Goal: Information Seeking & Learning: Get advice/opinions

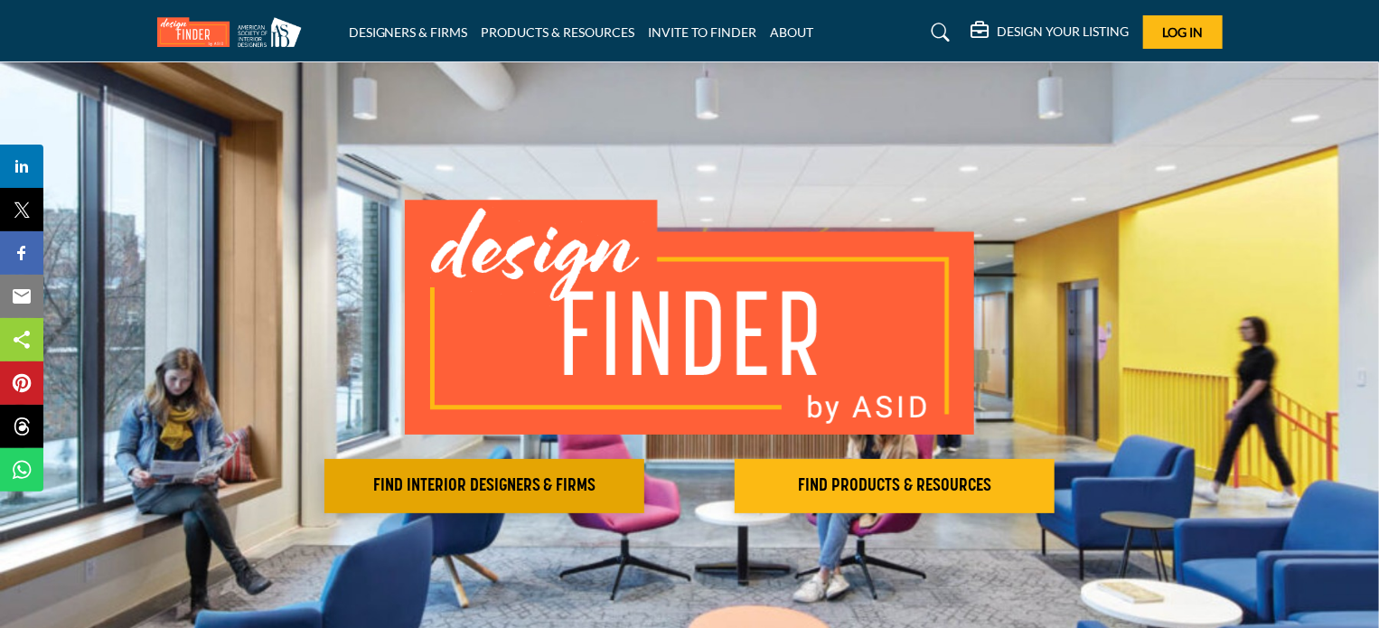
click at [458, 487] on h2 "FIND INTERIOR DESIGNERS & FIRMS" at bounding box center [484, 486] width 309 height 22
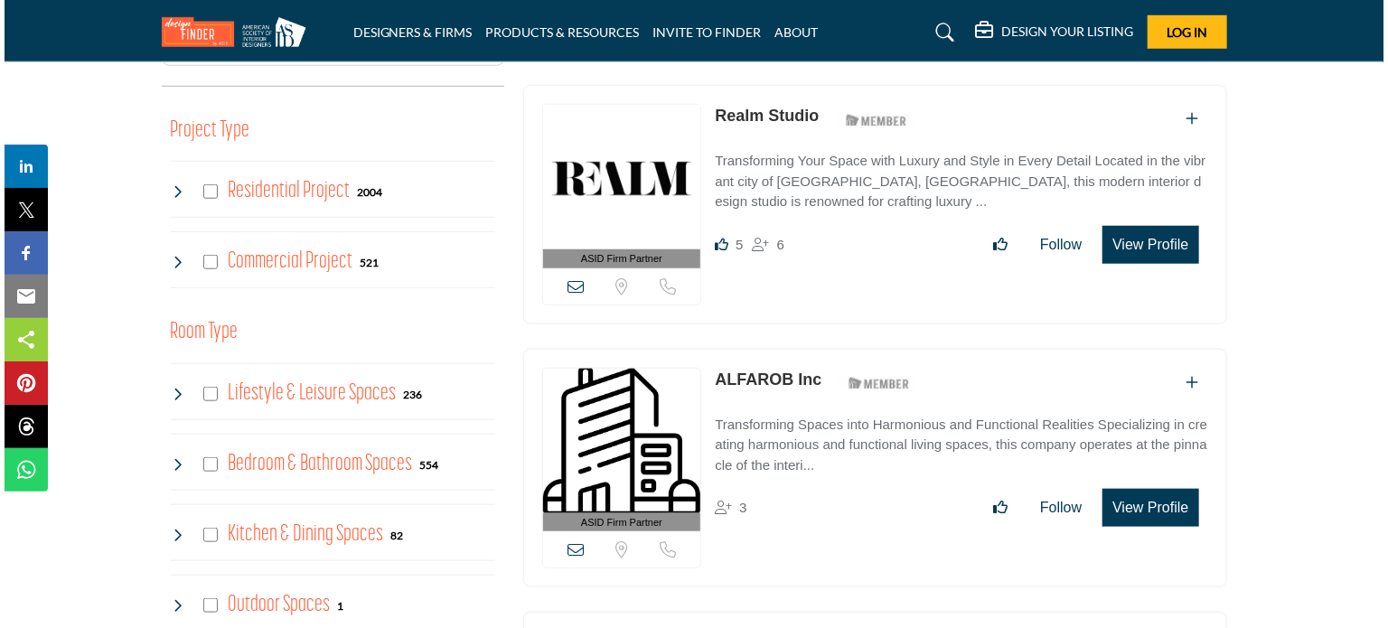
scroll to position [722, 0]
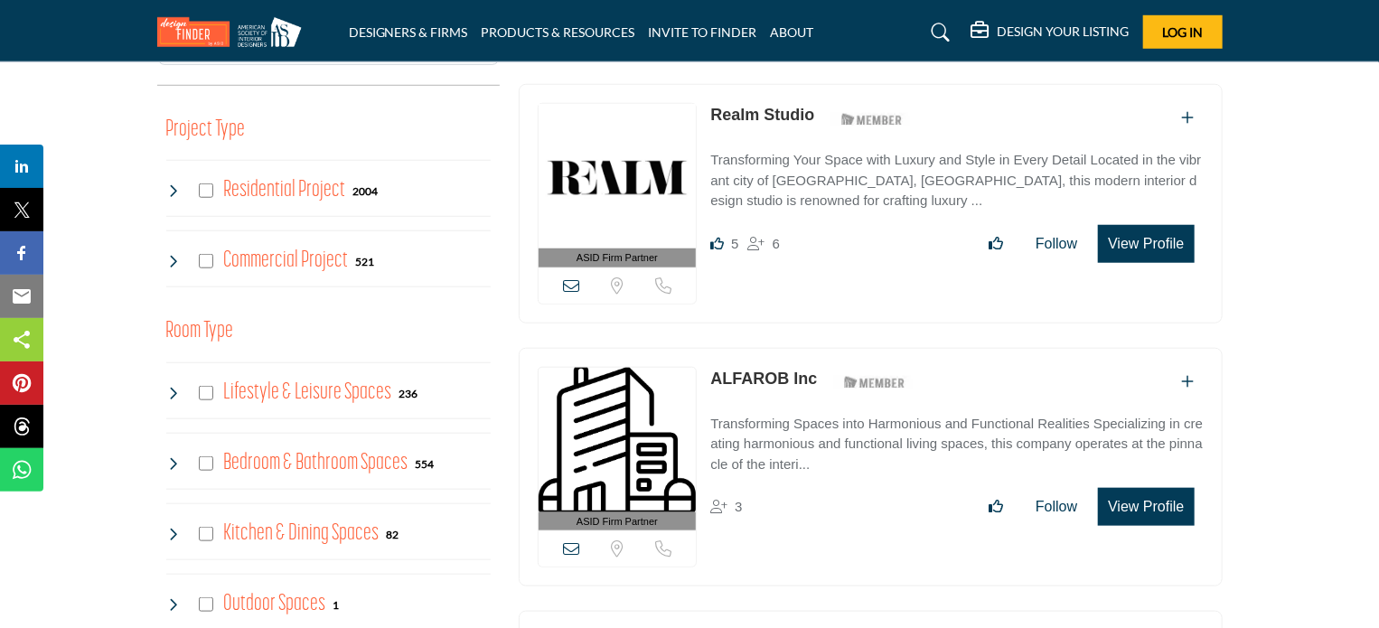
click at [1131, 488] on button "View Profile" at bounding box center [1146, 507] width 96 height 38
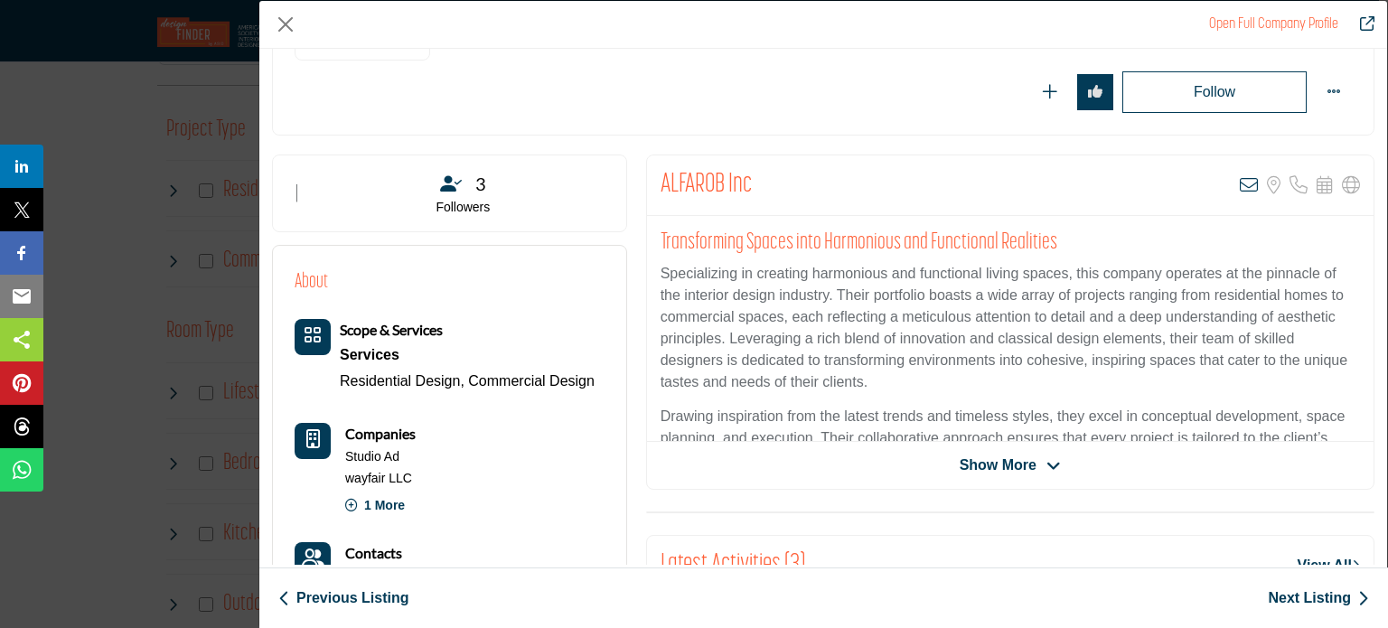
scroll to position [408, 0]
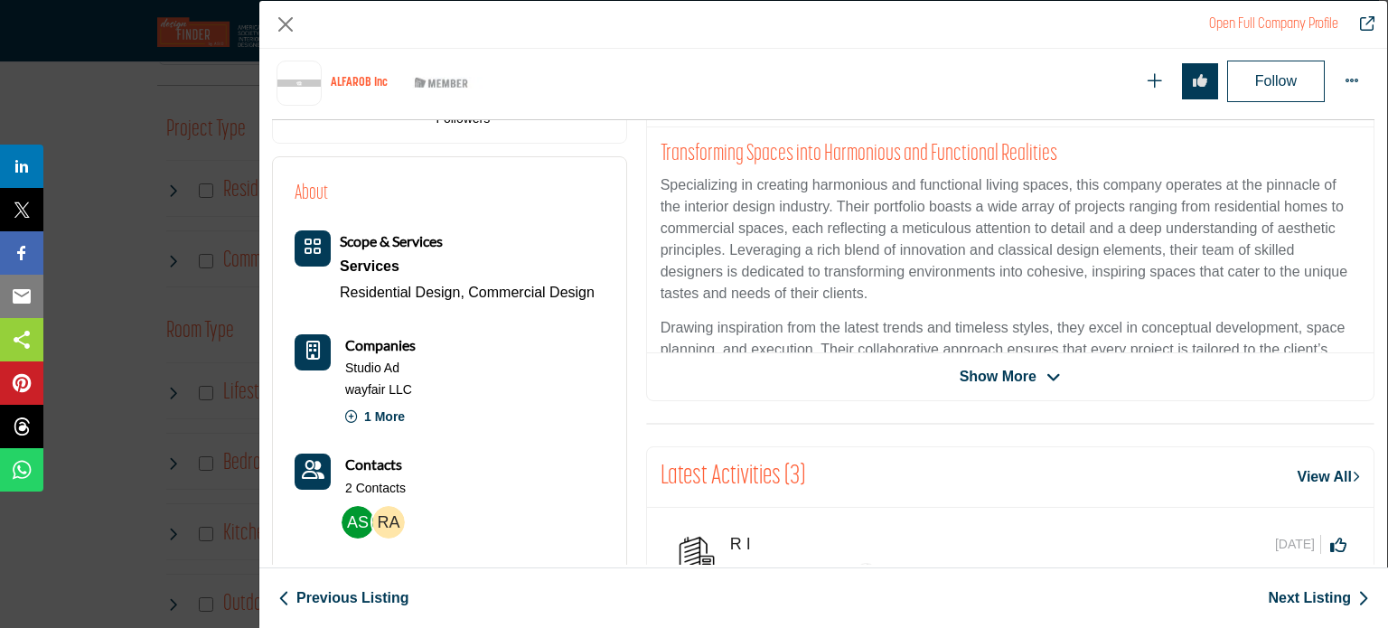
click at [1006, 379] on span "Show More" at bounding box center [998, 377] width 77 height 22
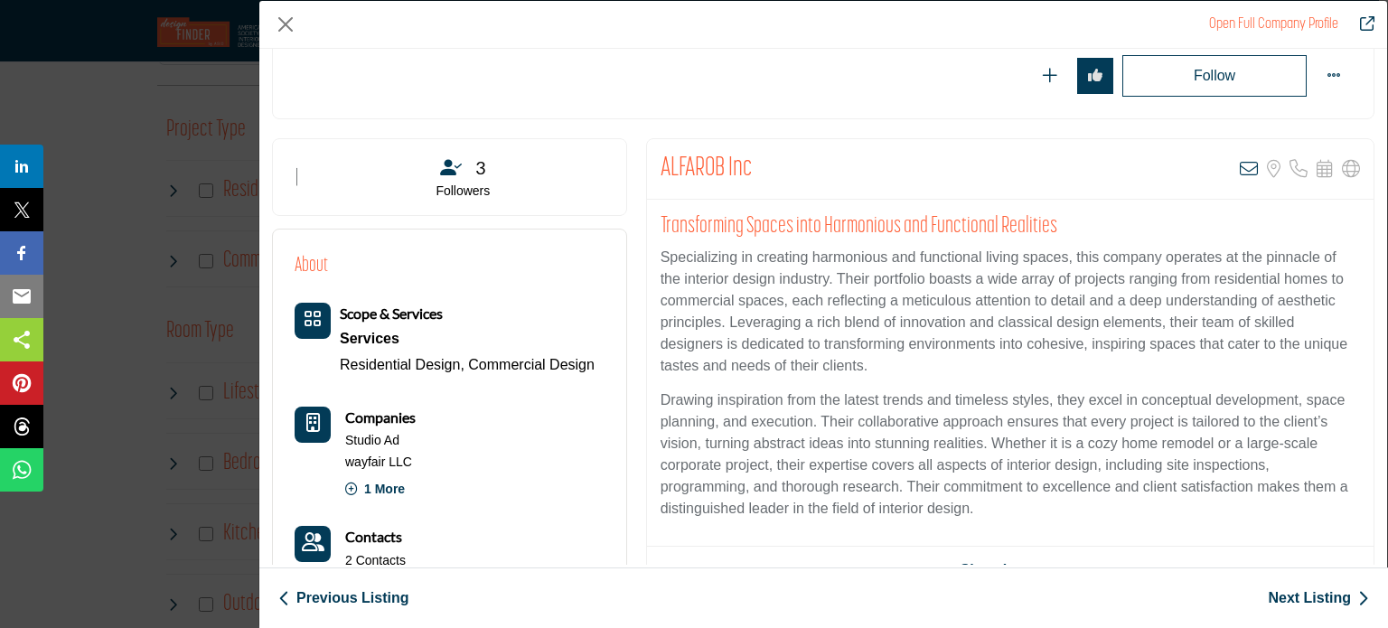
scroll to position [263, 0]
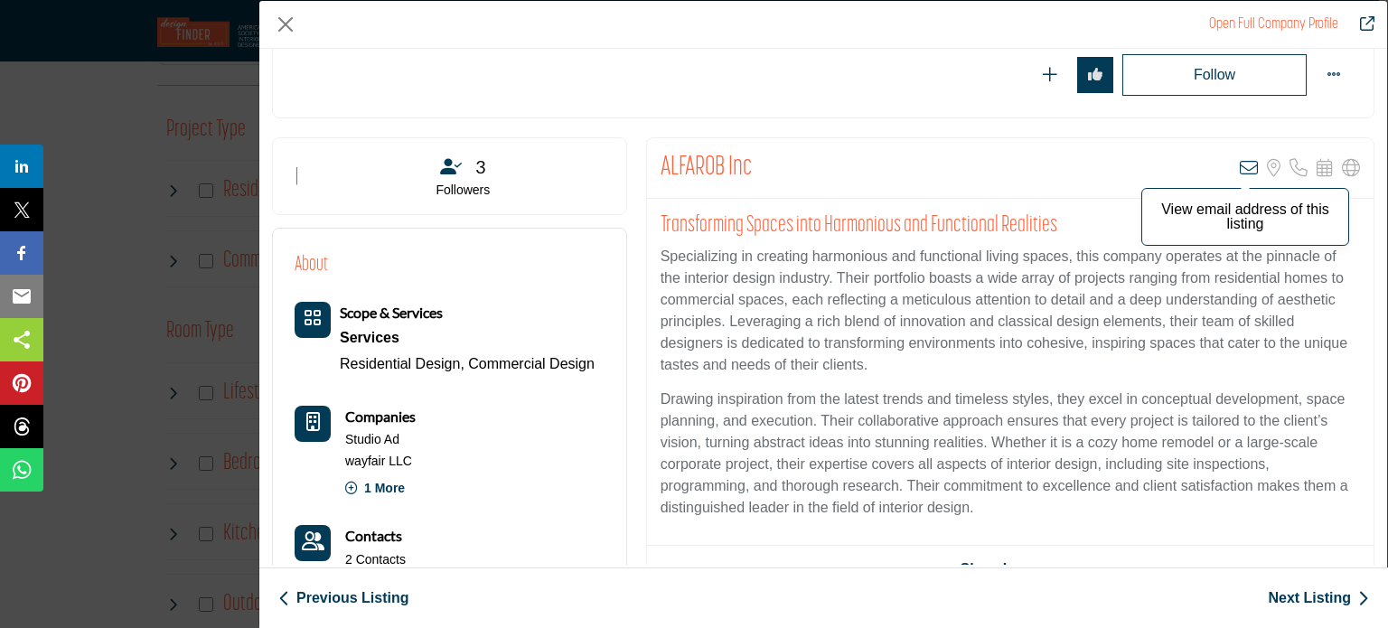
click at [1247, 171] on icon "Company Data Modal" at bounding box center [1249, 168] width 18 height 18
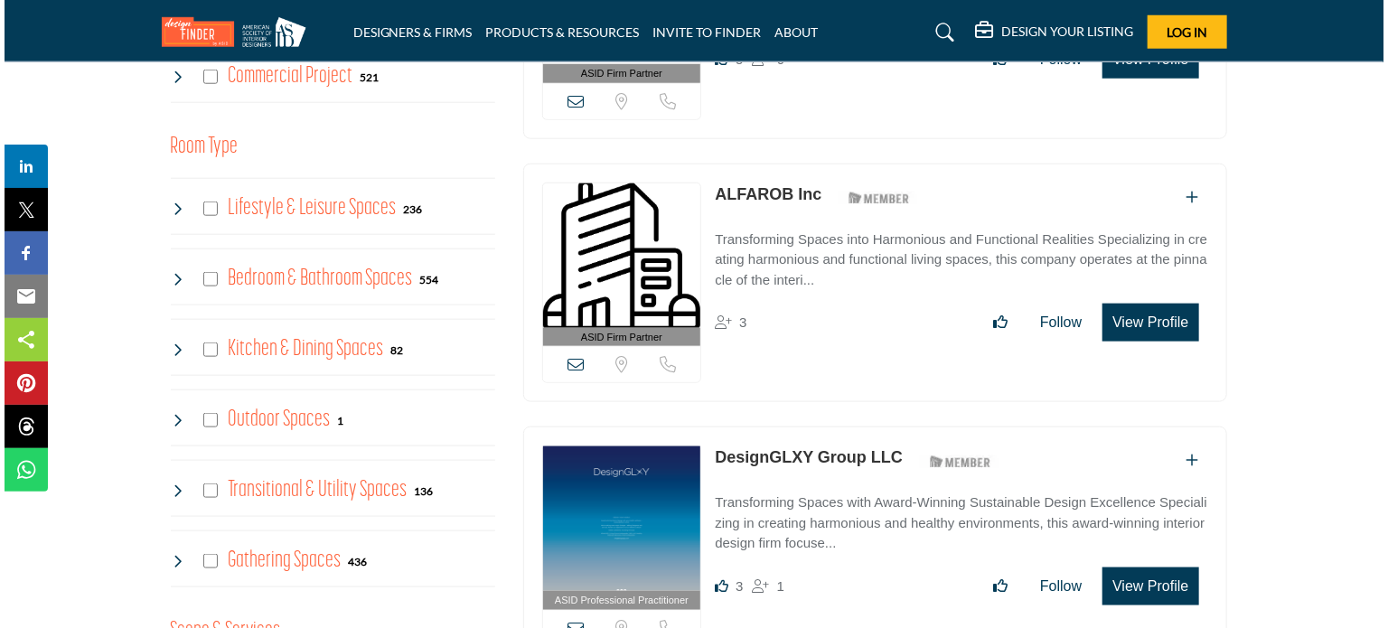
scroll to position [908, 0]
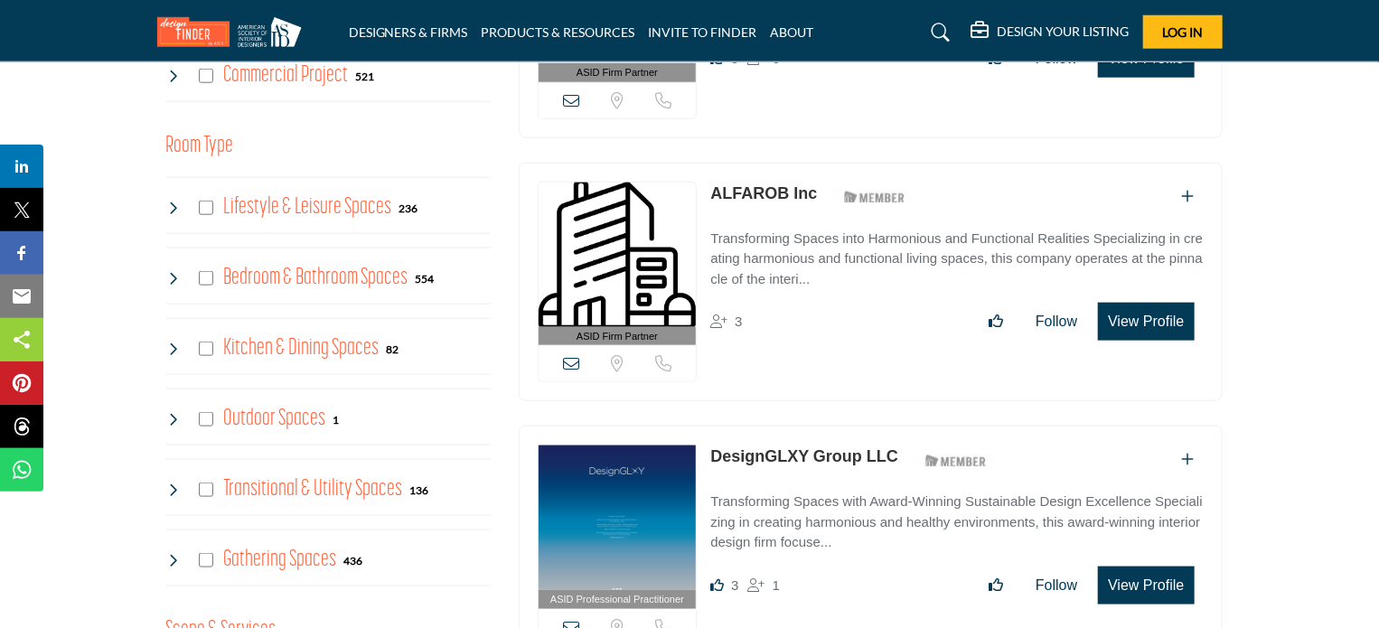
click at [1161, 567] on button "View Profile" at bounding box center [1146, 586] width 96 height 38
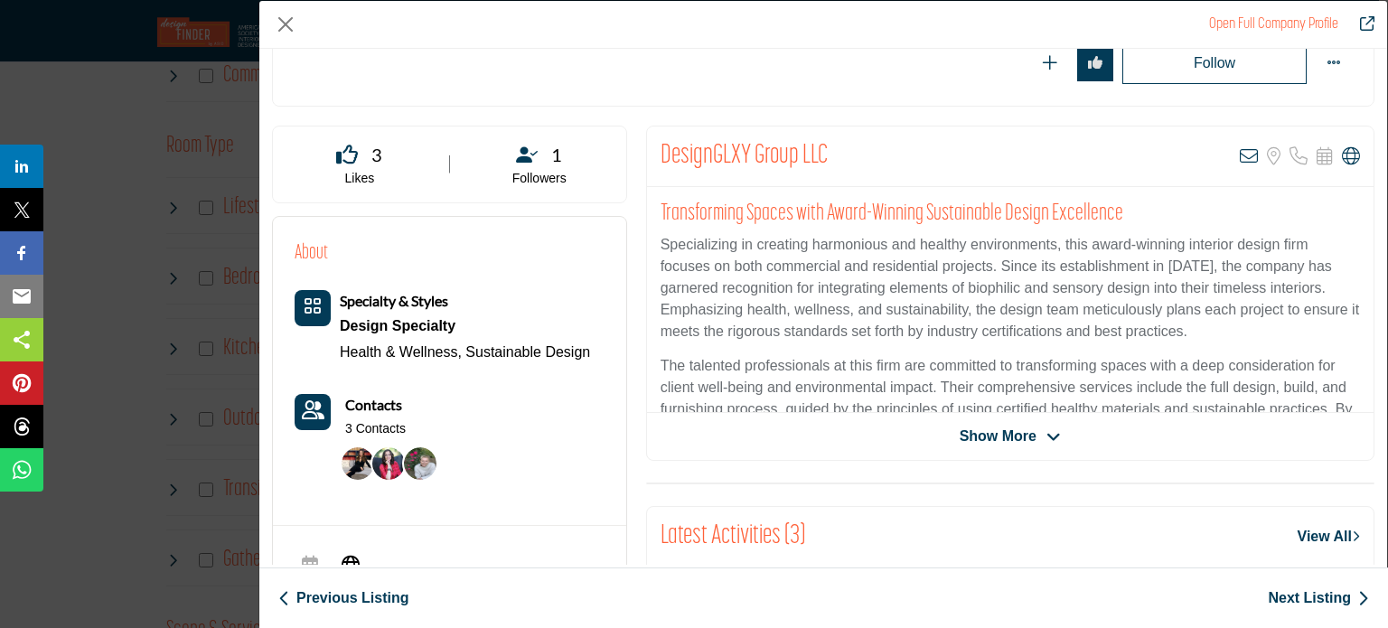
scroll to position [274, 0]
click at [419, 460] on img "Company Data Modal" at bounding box center [420, 464] width 33 height 33
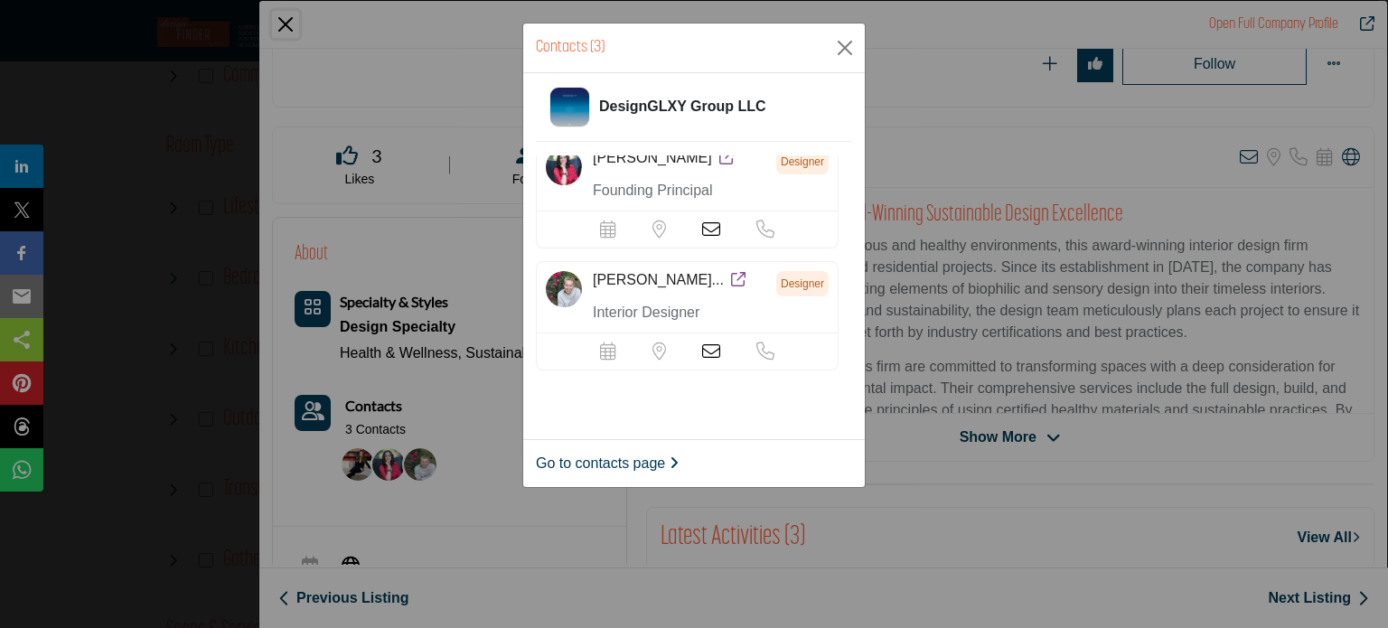
scroll to position [0, 0]
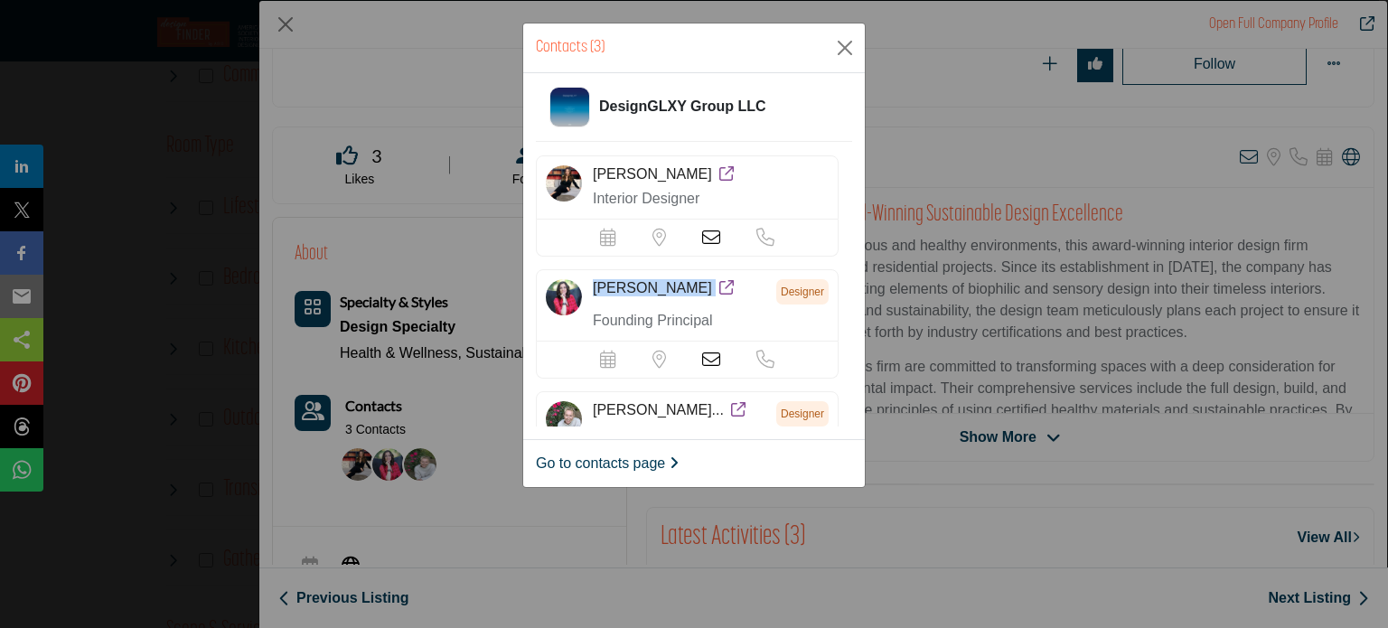
drag, startPoint x: 589, startPoint y: 288, endPoint x: 695, endPoint y: 297, distance: 106.1
click at [695, 297] on div "Maria Lomanto Designer Founding Principal" at bounding box center [687, 305] width 303 height 72
copy h5 "Maria Lomanto"
click at [835, 43] on button "Close" at bounding box center [845, 47] width 27 height 27
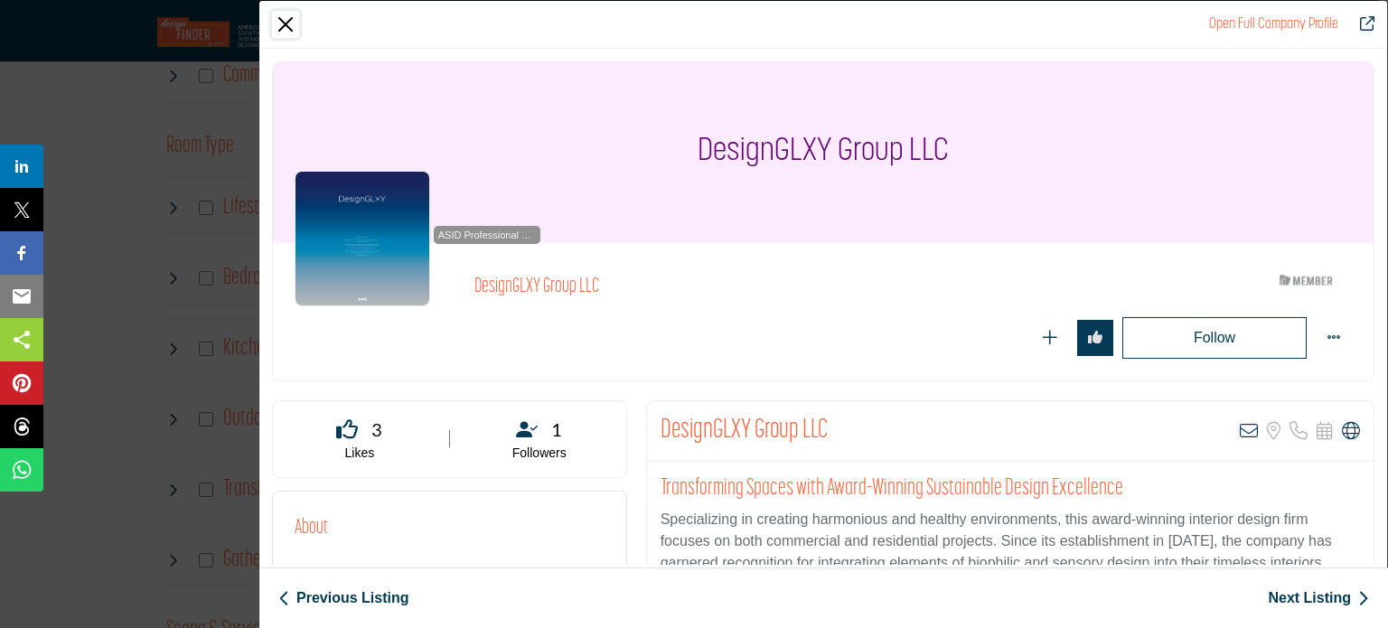
click at [284, 21] on button "Close" at bounding box center [285, 24] width 27 height 27
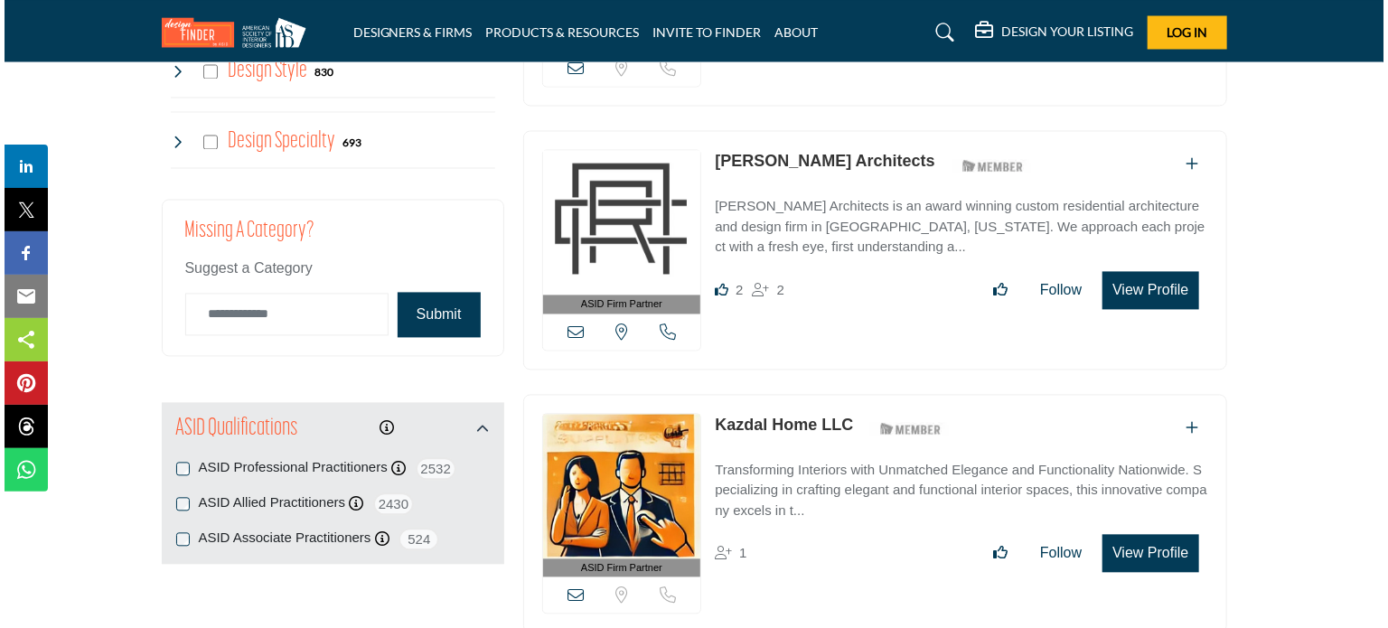
scroll to position [1830, 0]
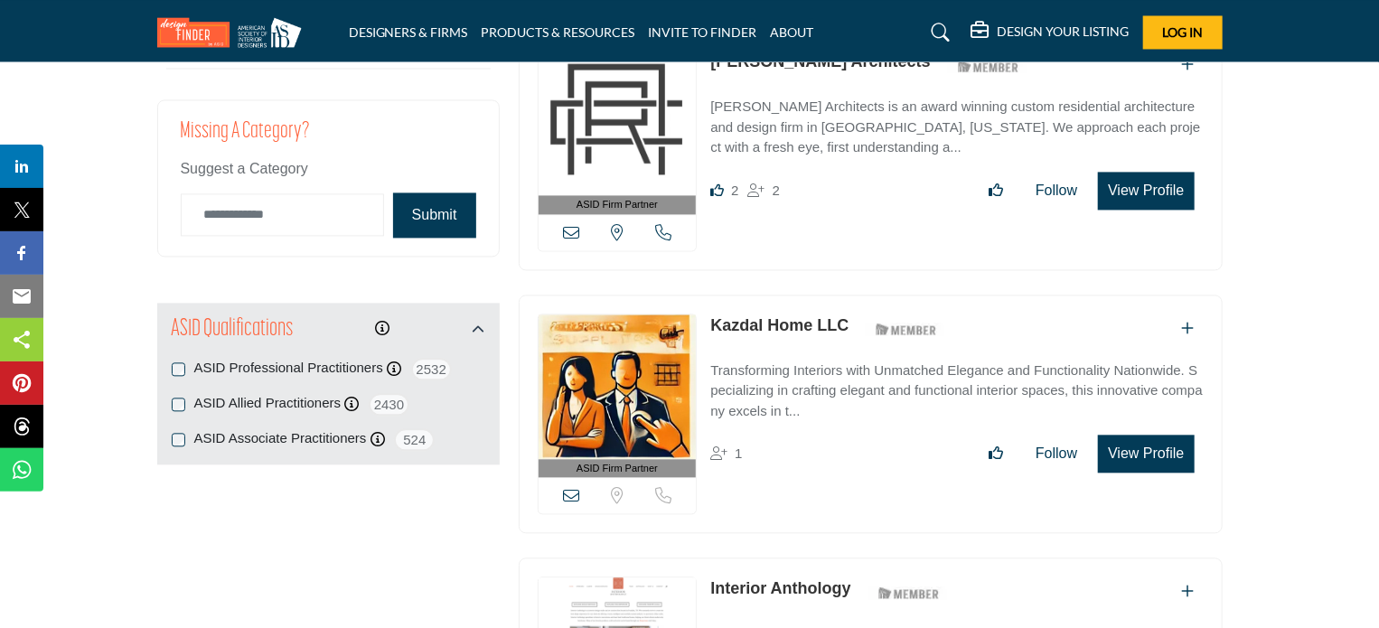
click at [1128, 435] on button "View Profile" at bounding box center [1146, 454] width 96 height 38
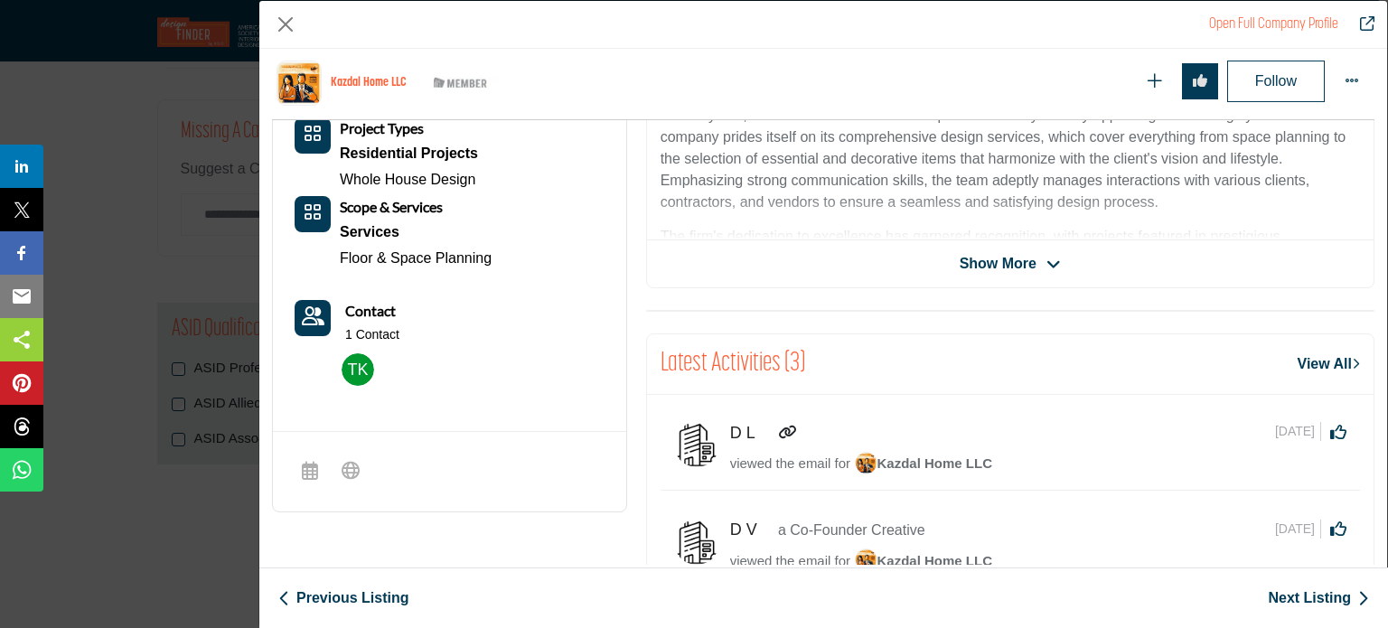
scroll to position [520, 0]
click at [368, 371] on img "Company Data Modal" at bounding box center [358, 370] width 33 height 33
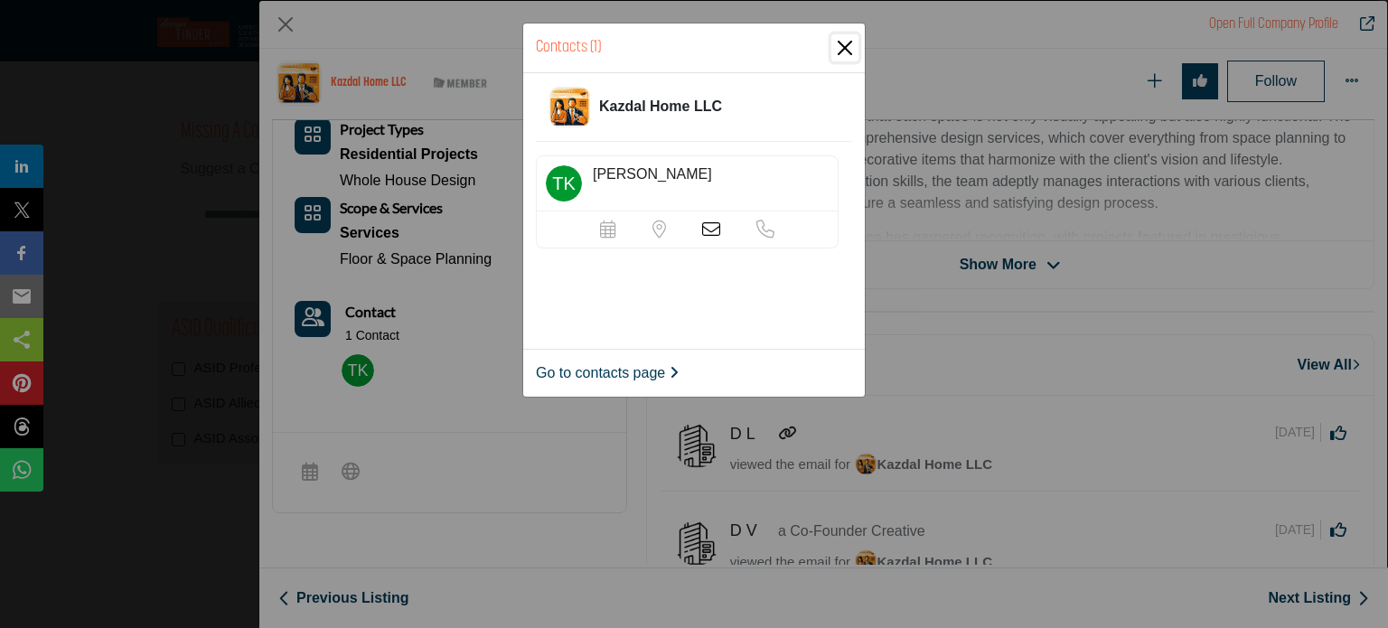
click at [838, 42] on button "Close" at bounding box center [845, 47] width 27 height 27
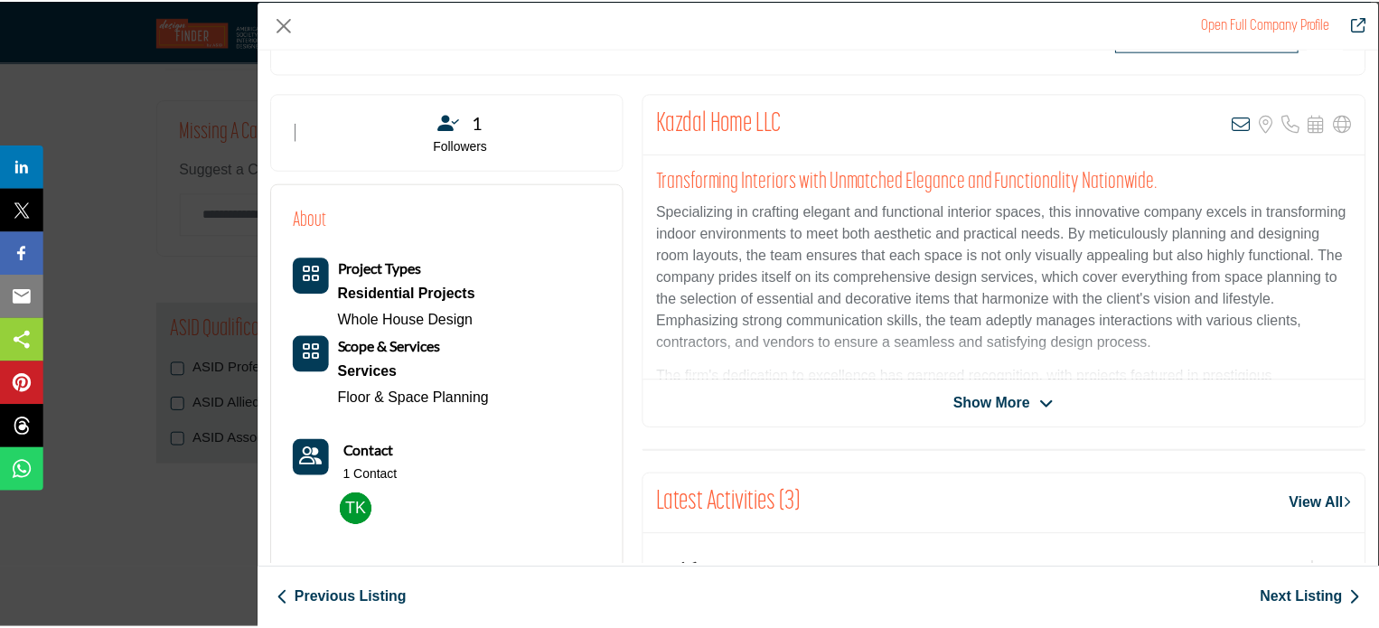
scroll to position [0, 0]
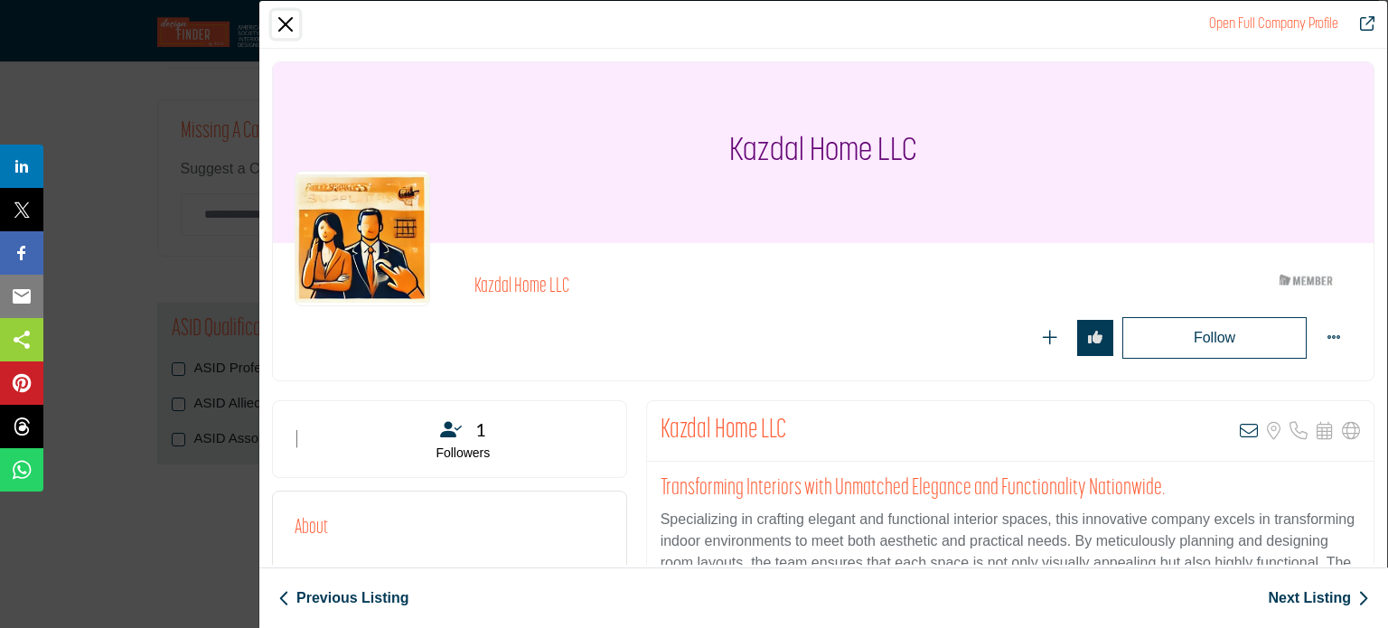
click at [285, 25] on button "Close" at bounding box center [285, 24] width 27 height 27
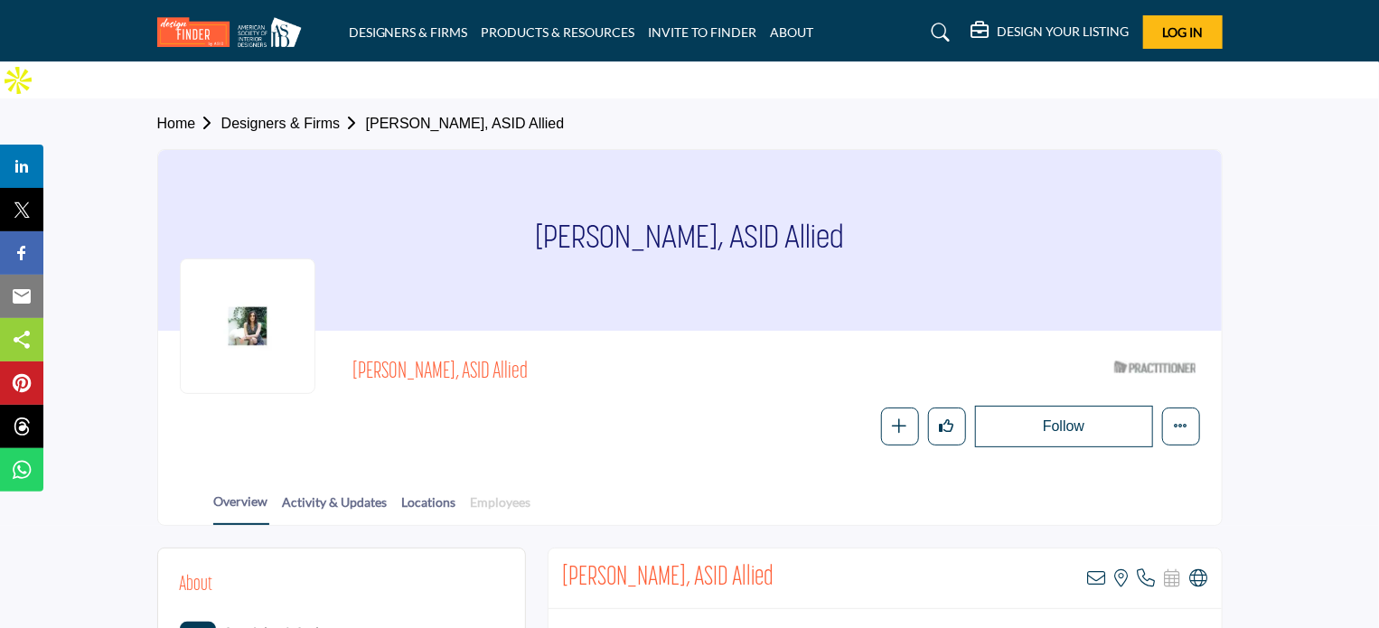
click at [487, 493] on link "Employees" at bounding box center [501, 509] width 62 height 32
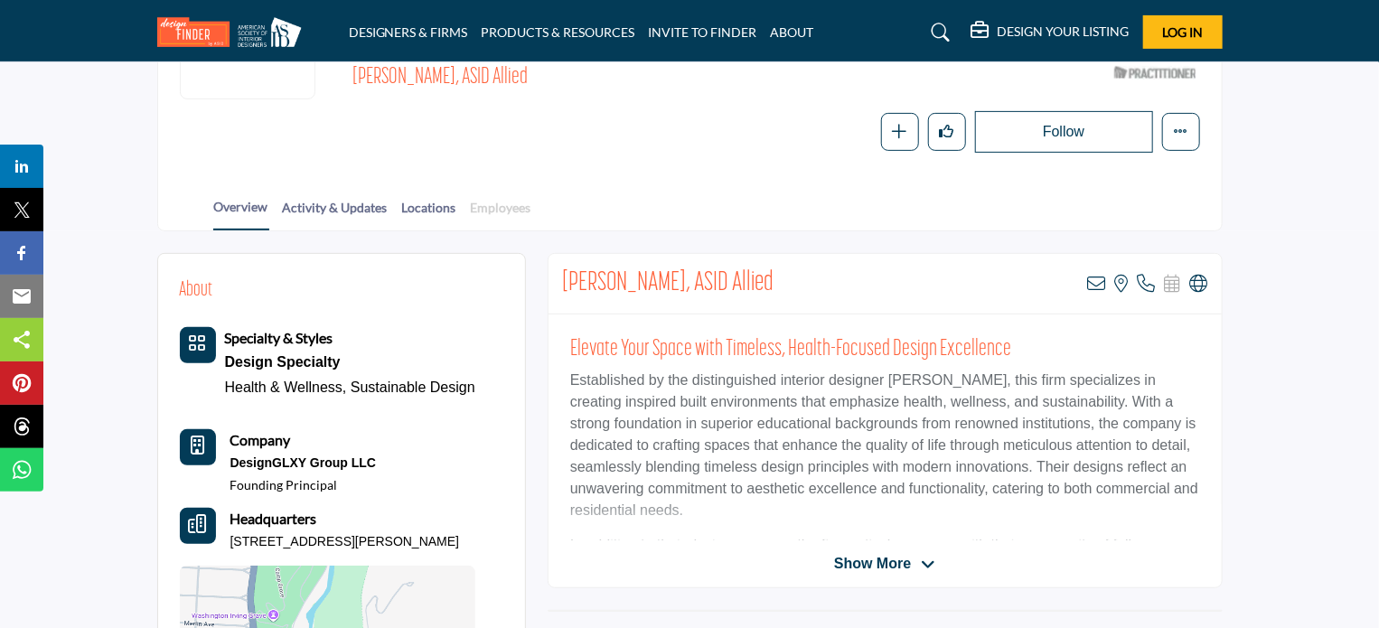
scroll to position [296, 0]
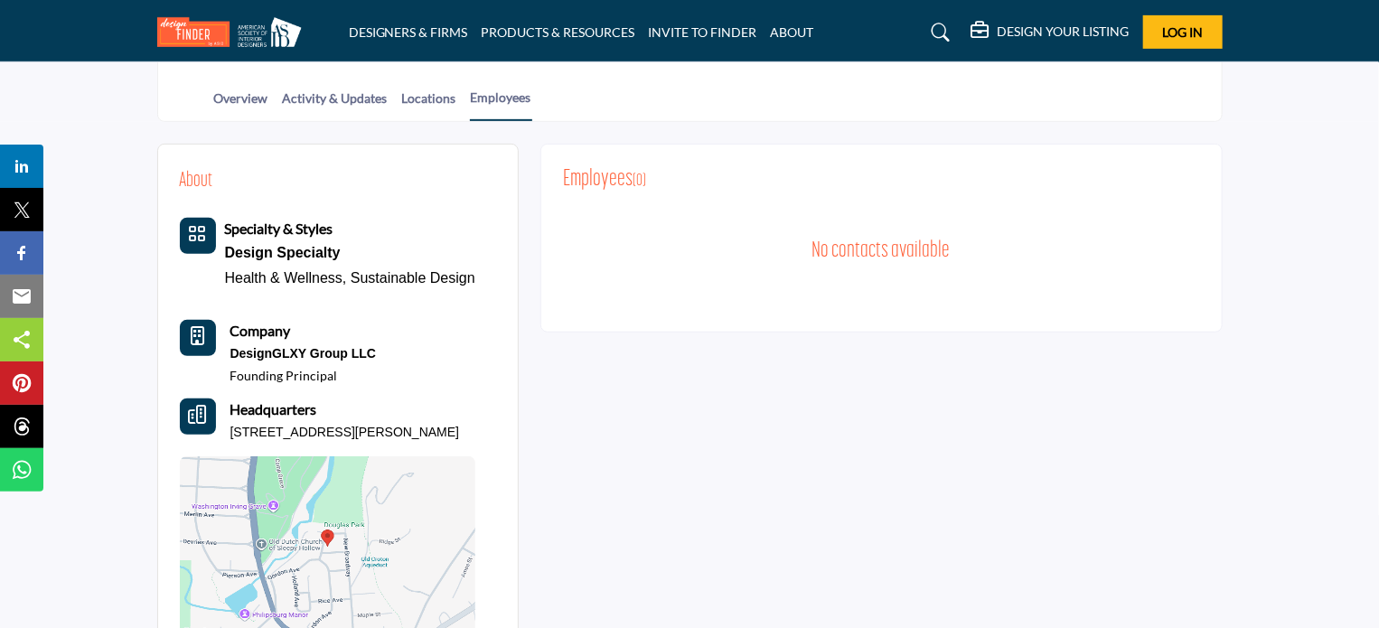
scroll to position [405, 0]
drag, startPoint x: 228, startPoint y: 312, endPoint x: 398, endPoint y: 317, distance: 170.0
click at [398, 319] on div "Company DesignGLXY Group LLC Founding Principal" at bounding box center [328, 351] width 296 height 64
copy p "DesignGLXY Group LLC"
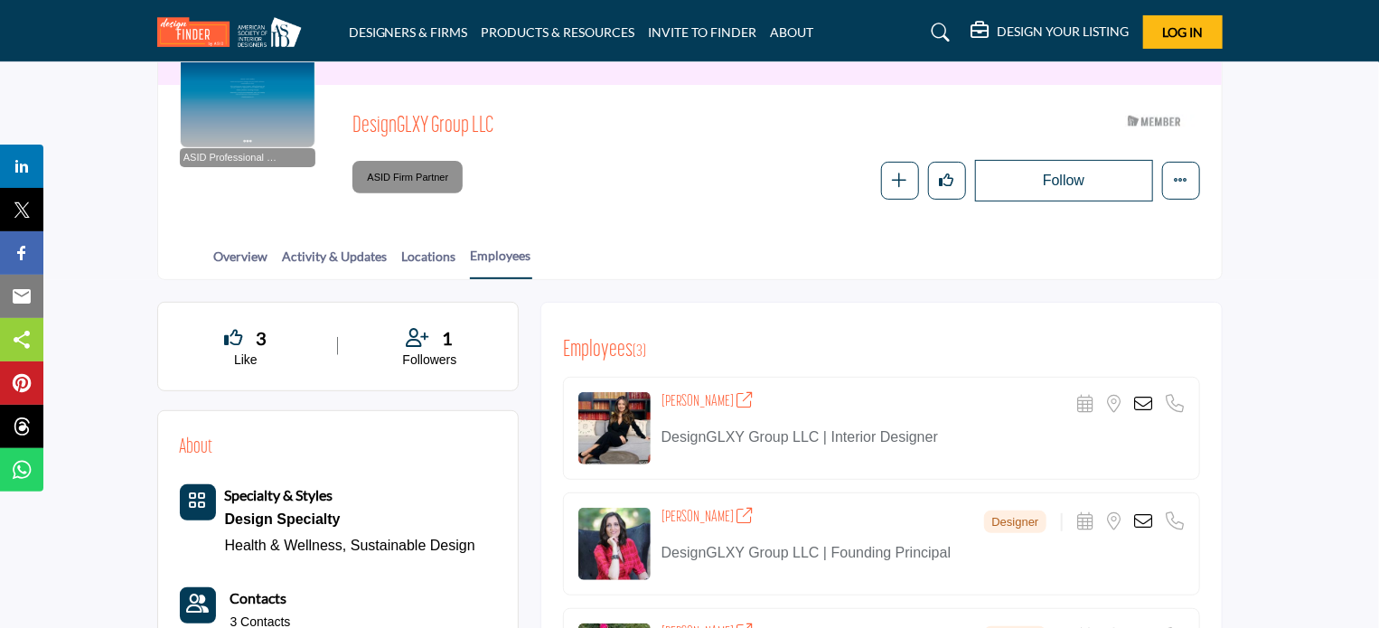
scroll to position [248, 0]
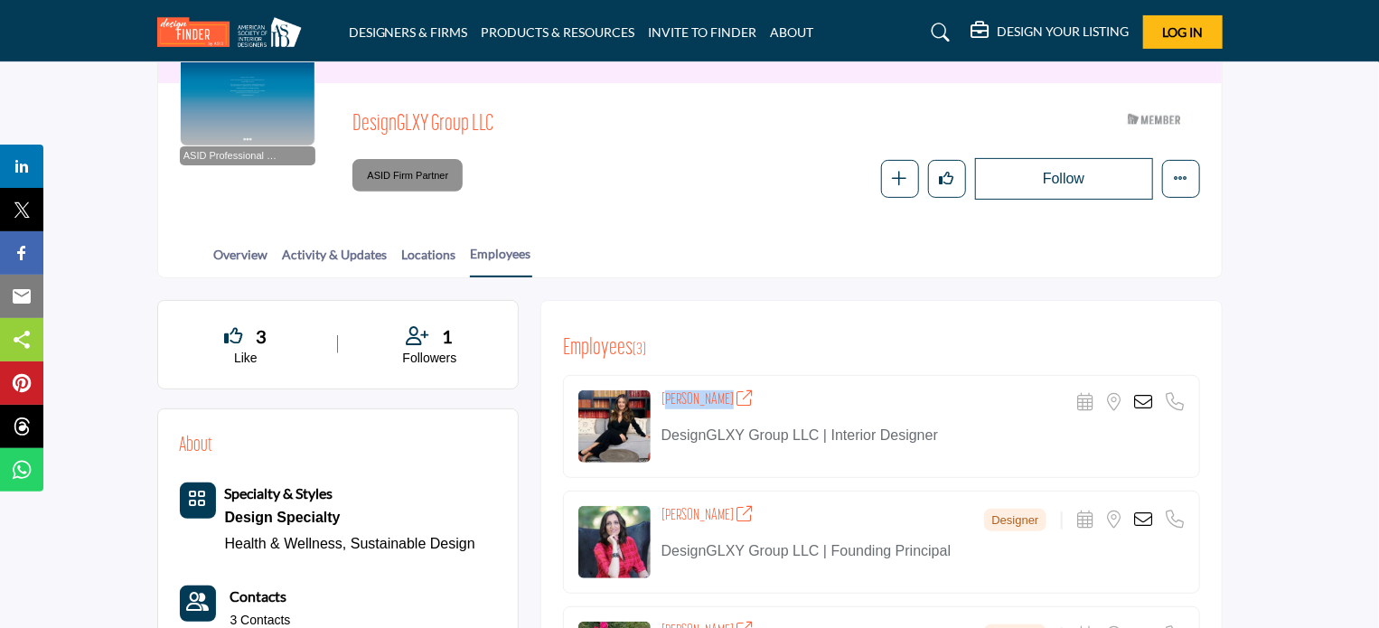
drag, startPoint x: 657, startPoint y: 360, endPoint x: 713, endPoint y: 362, distance: 56.1
click at [713, 375] on div "[PERSON_NAME] Scheduler URL is currently unavailable for this contact. Location…" at bounding box center [881, 426] width 637 height 103
click at [737, 391] on icon at bounding box center [745, 399] width 16 height 16
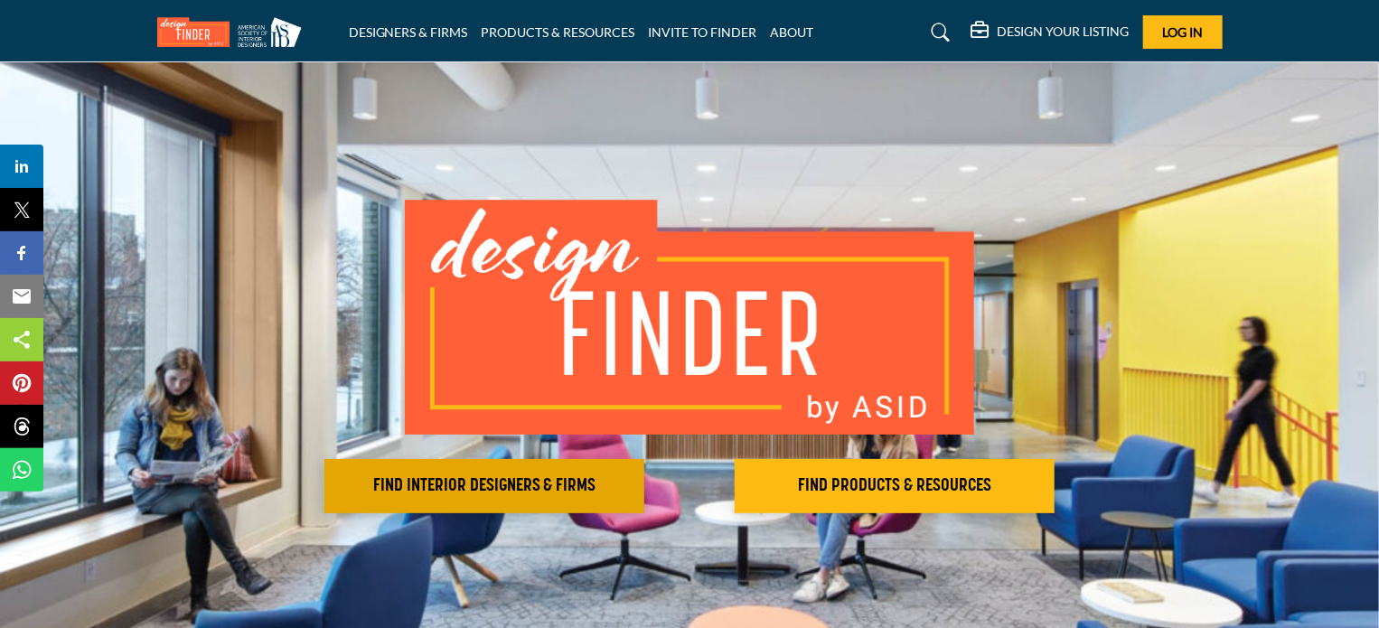
drag, startPoint x: 0, startPoint y: 0, endPoint x: 479, endPoint y: 467, distance: 669.3
click at [479, 467] on div "FIND INTERIOR DESIGNERS & FIRMS FIND PRODUCTS & RESOURCES Find the products and…" at bounding box center [690, 357] width 1066 height 314
click at [479, 467] on button "FIND INTERIOR DESIGNERS & FIRMS" at bounding box center [485, 486] width 320 height 54
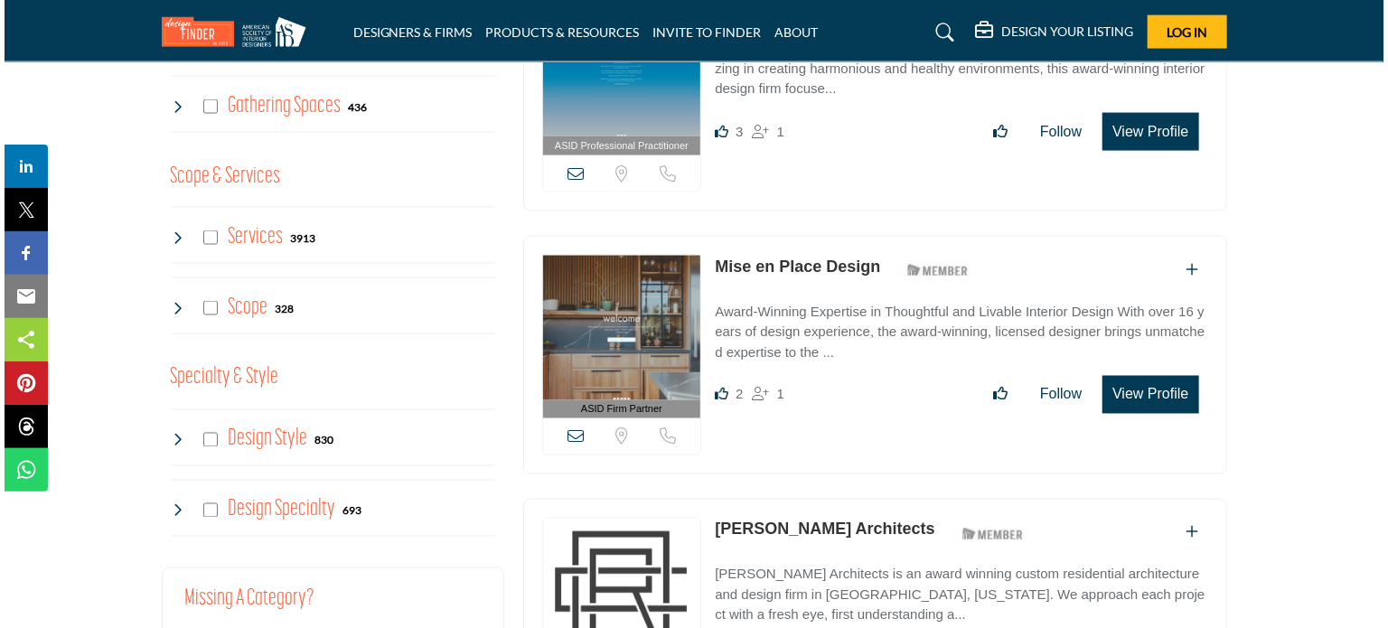
scroll to position [1425, 0]
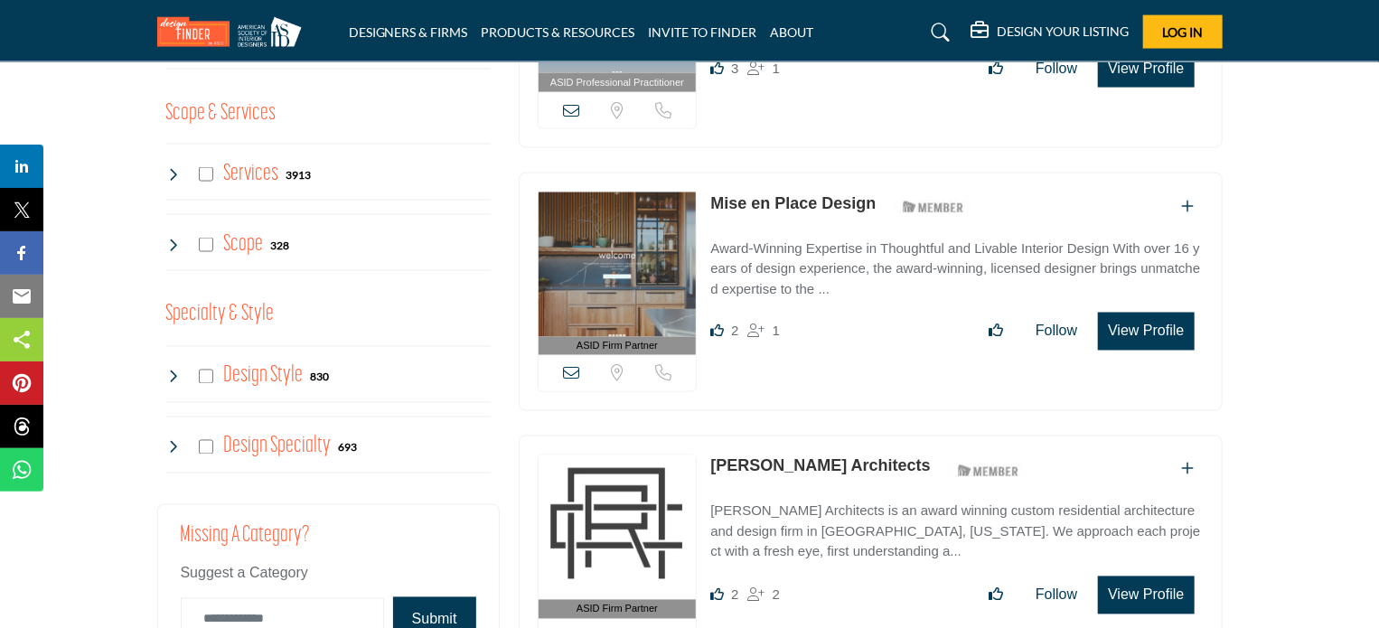
click at [1125, 313] on button "View Profile" at bounding box center [1146, 332] width 96 height 38
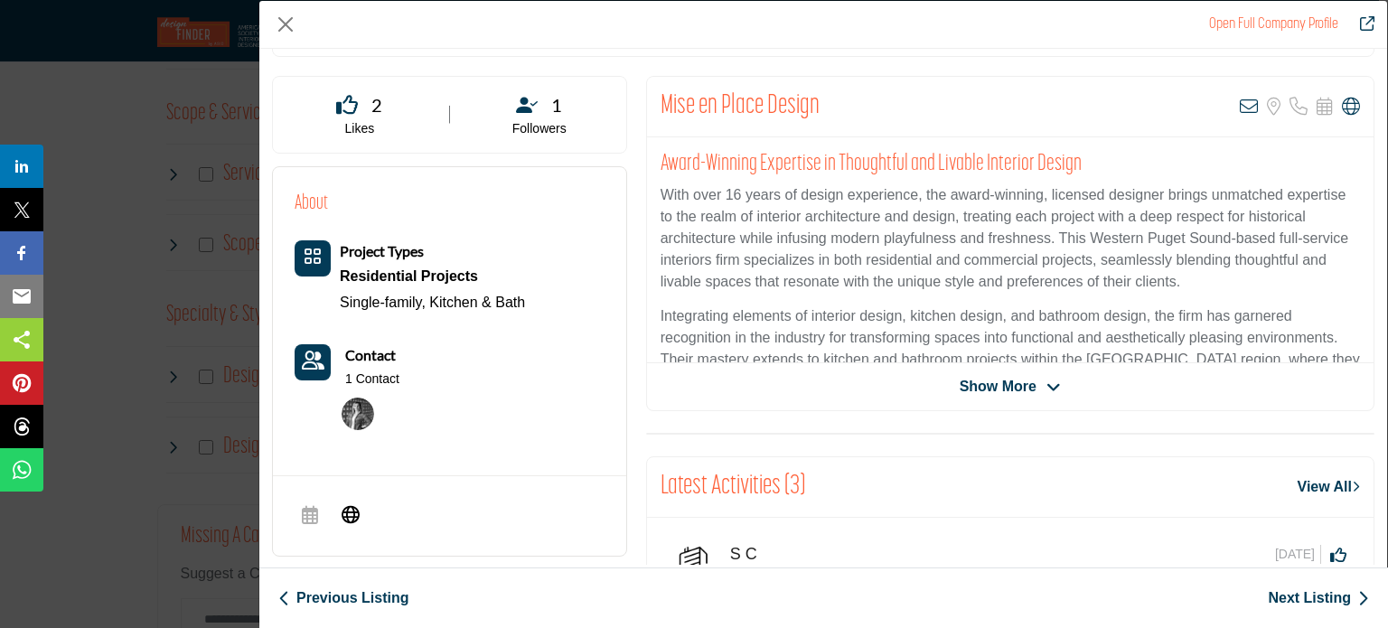
scroll to position [325, 0]
click at [363, 417] on img "Company Data Modal" at bounding box center [358, 413] width 33 height 33
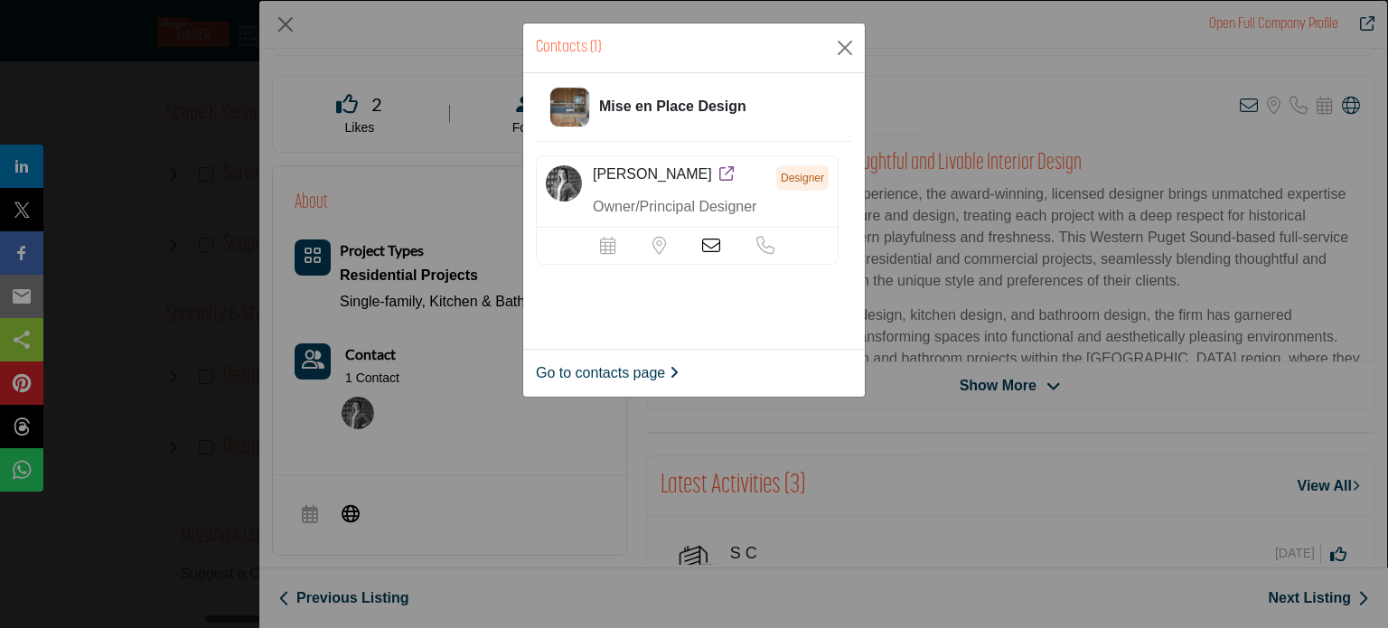
click at [720, 173] on icon at bounding box center [727, 173] width 14 height 14
click at [709, 246] on icon at bounding box center [711, 246] width 18 height 18
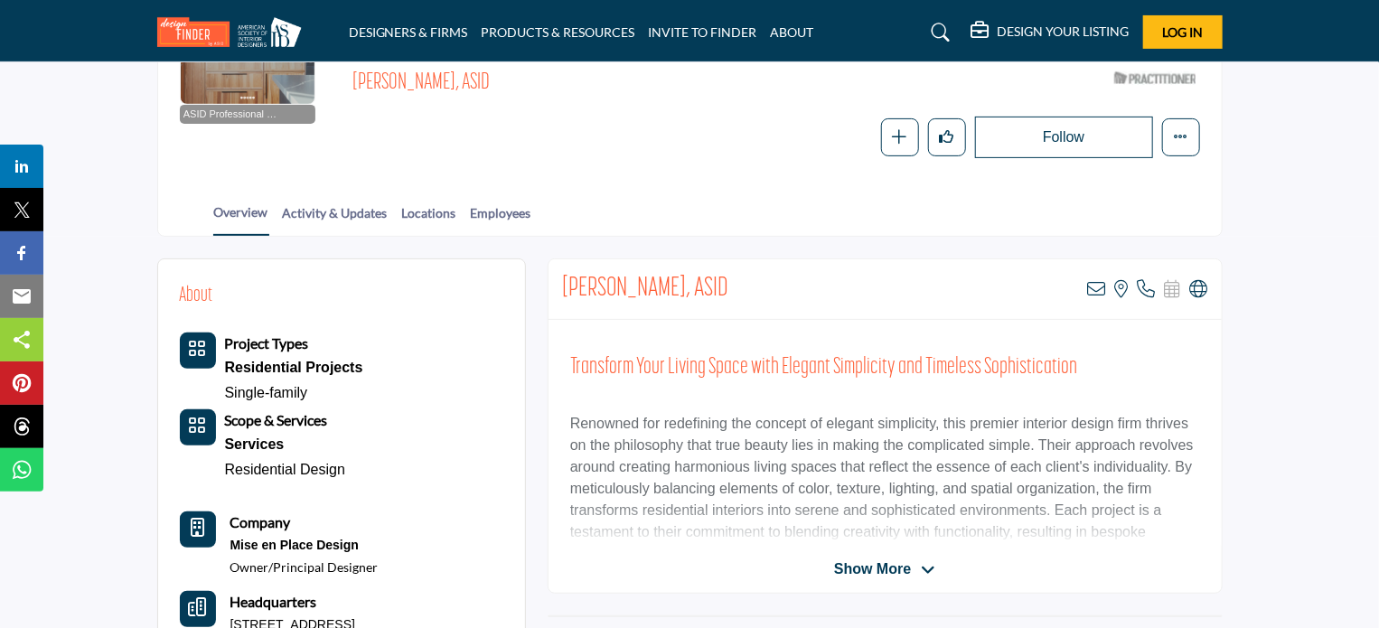
scroll to position [311, 0]
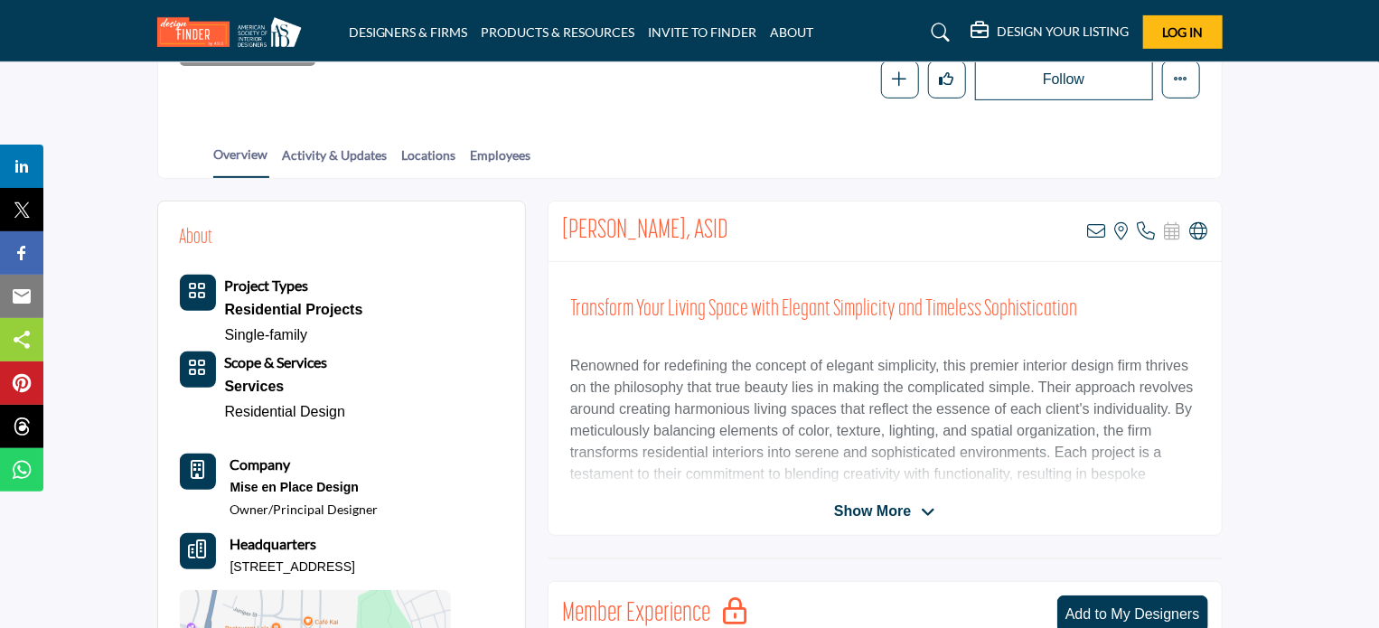
click at [935, 513] on icon at bounding box center [928, 512] width 14 height 16
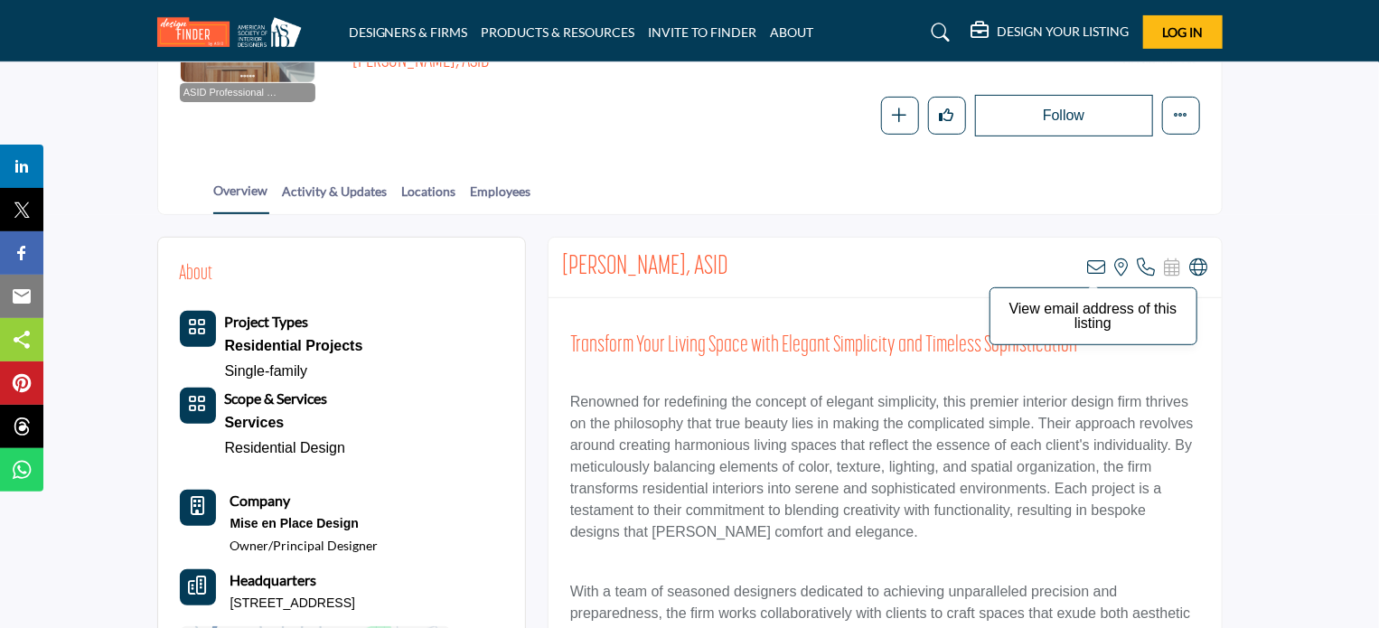
click at [1096, 259] on icon at bounding box center [1097, 268] width 18 height 18
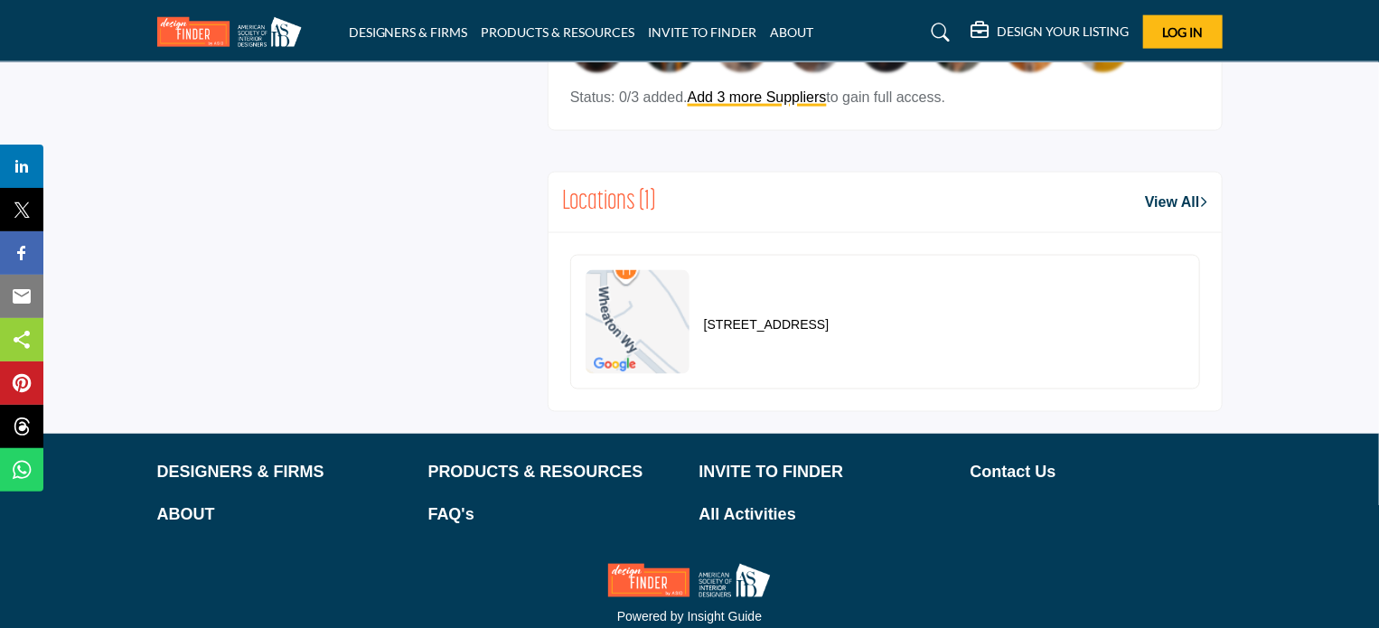
scroll to position [1333, 0]
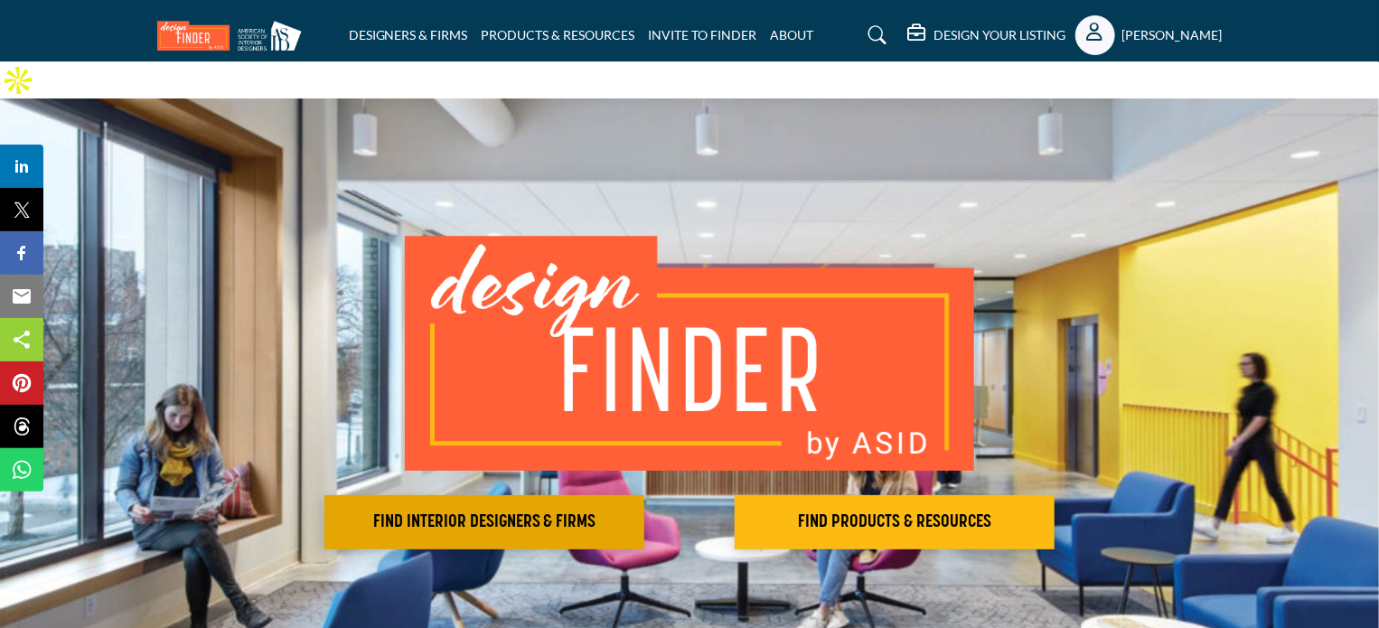
click at [494, 512] on h2 "FIND INTERIOR DESIGNERS & FIRMS" at bounding box center [484, 523] width 309 height 22
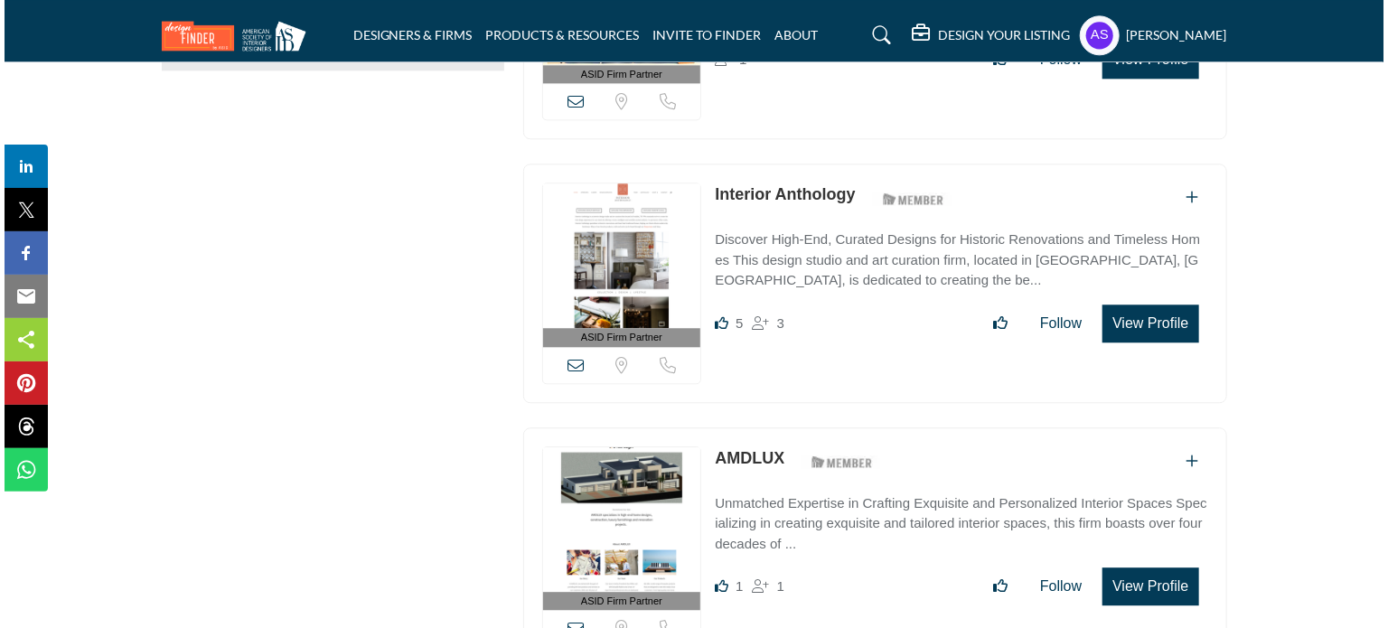
scroll to position [2224, 0]
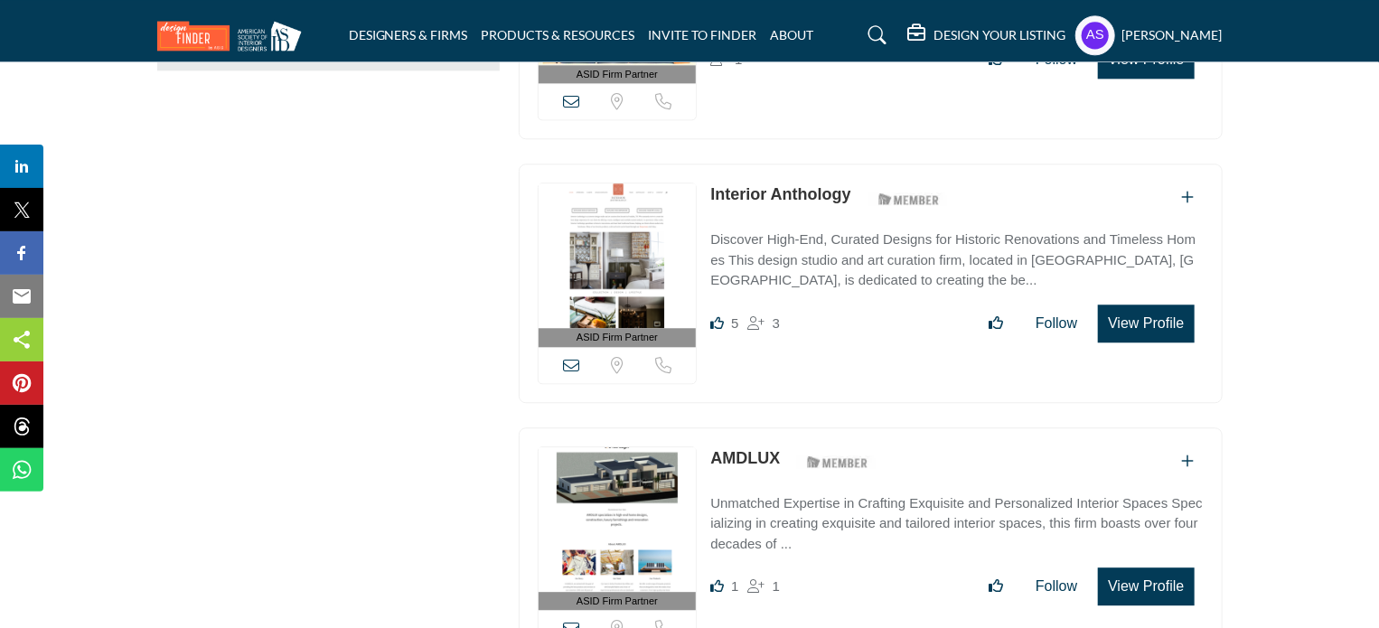
click at [1134, 568] on button "View Profile" at bounding box center [1146, 587] width 96 height 38
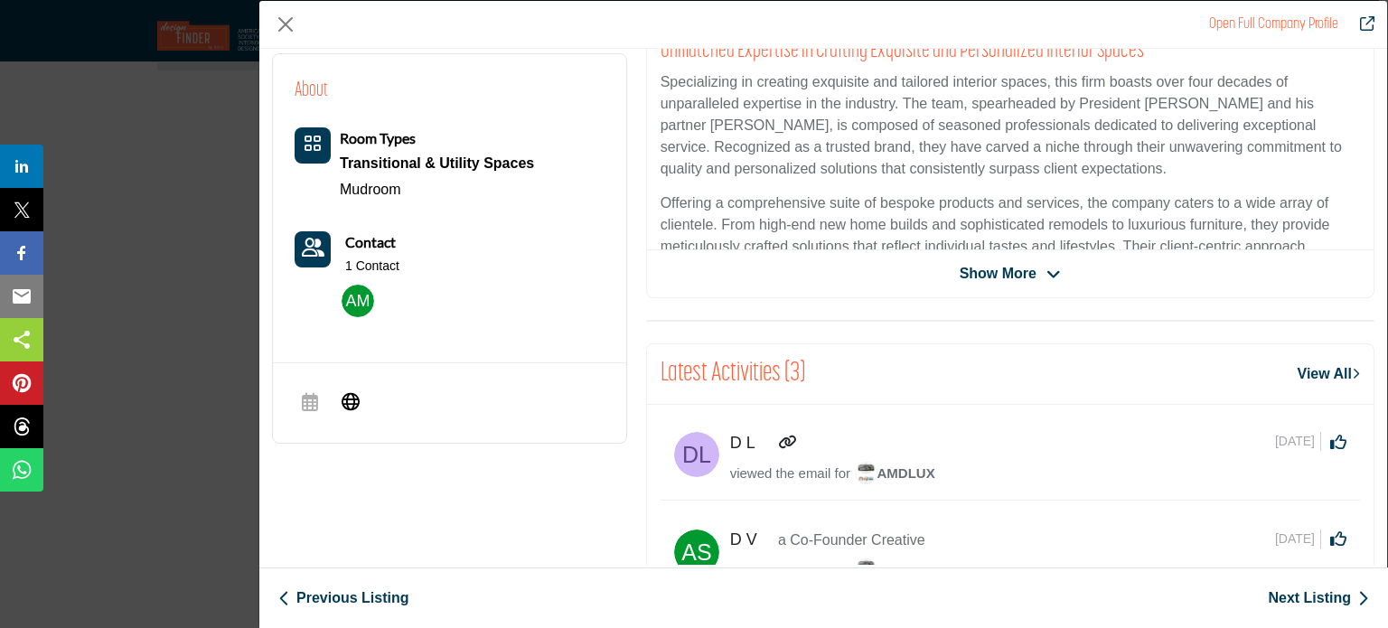
scroll to position [477, 0]
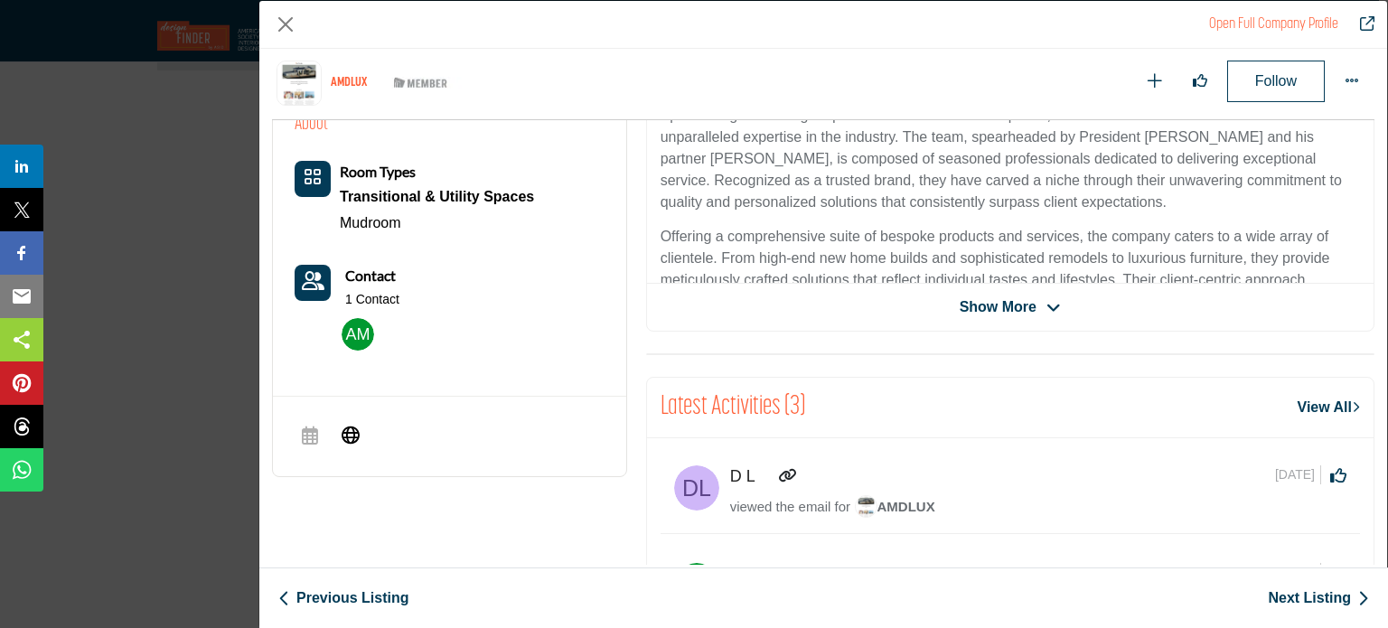
click at [357, 333] on img "Company Data Modal" at bounding box center [358, 334] width 33 height 33
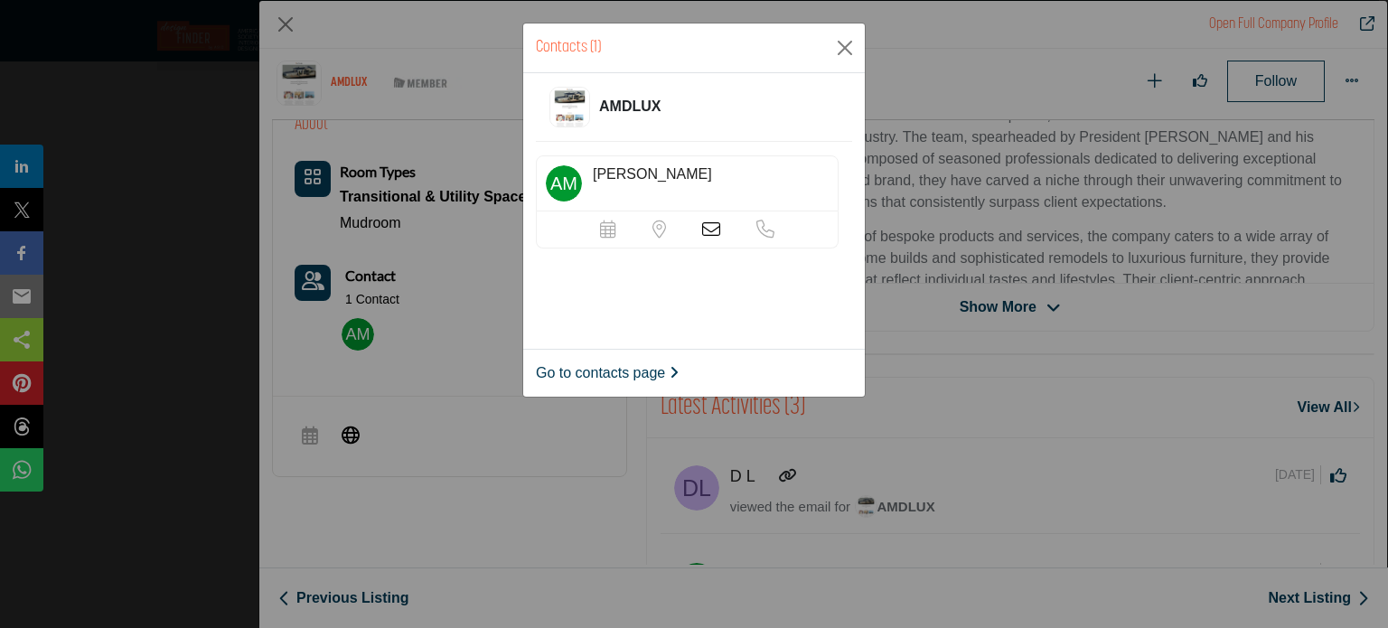
click at [713, 224] on icon at bounding box center [711, 230] width 18 height 18
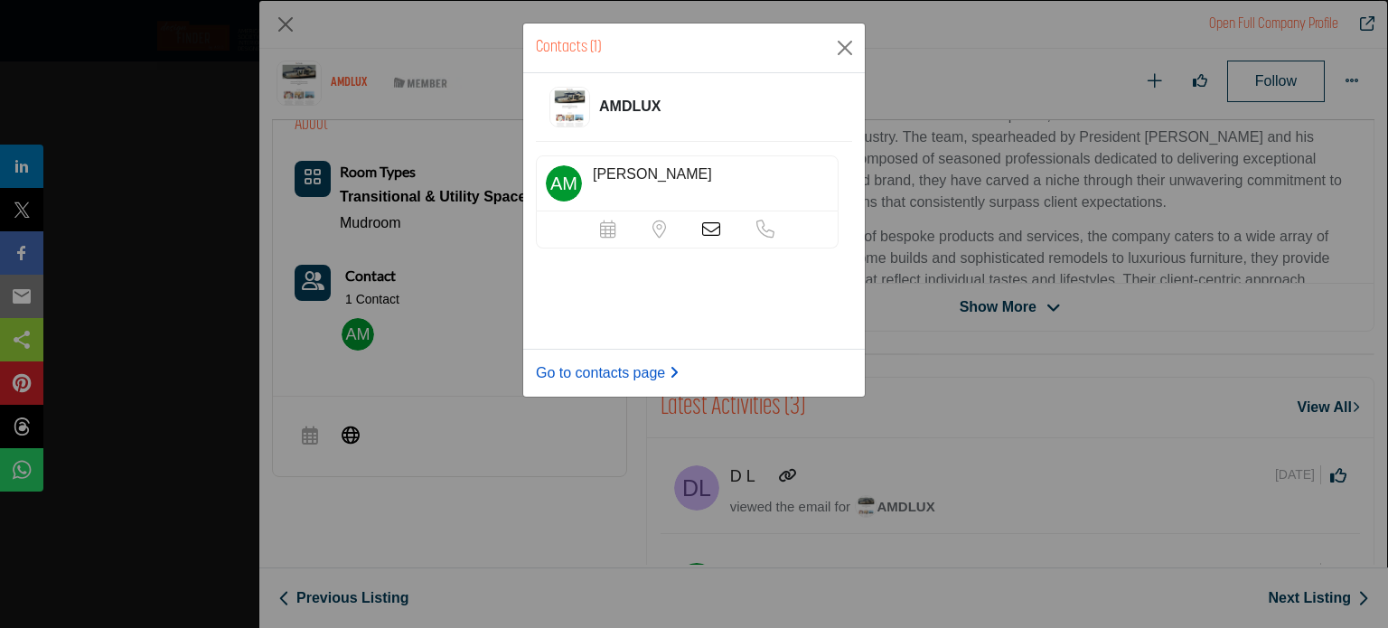
click at [654, 374] on link "Go to contacts page" at bounding box center [607, 373] width 143 height 22
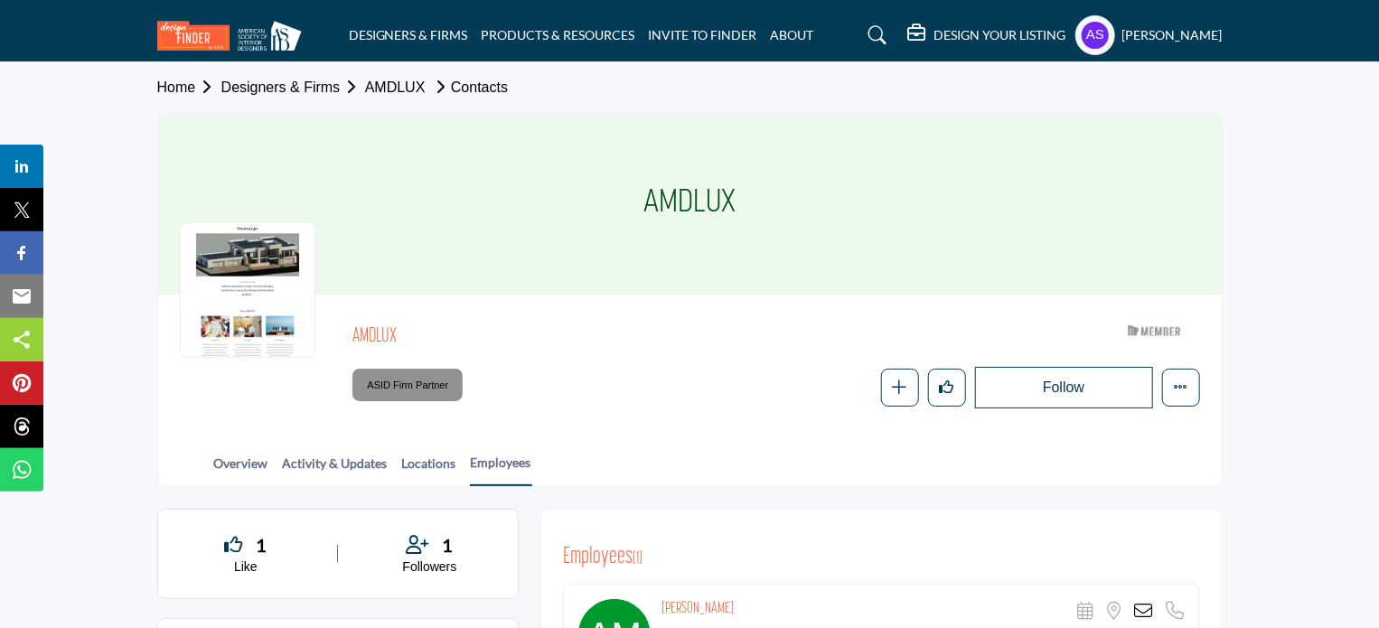
scroll to position [362, 0]
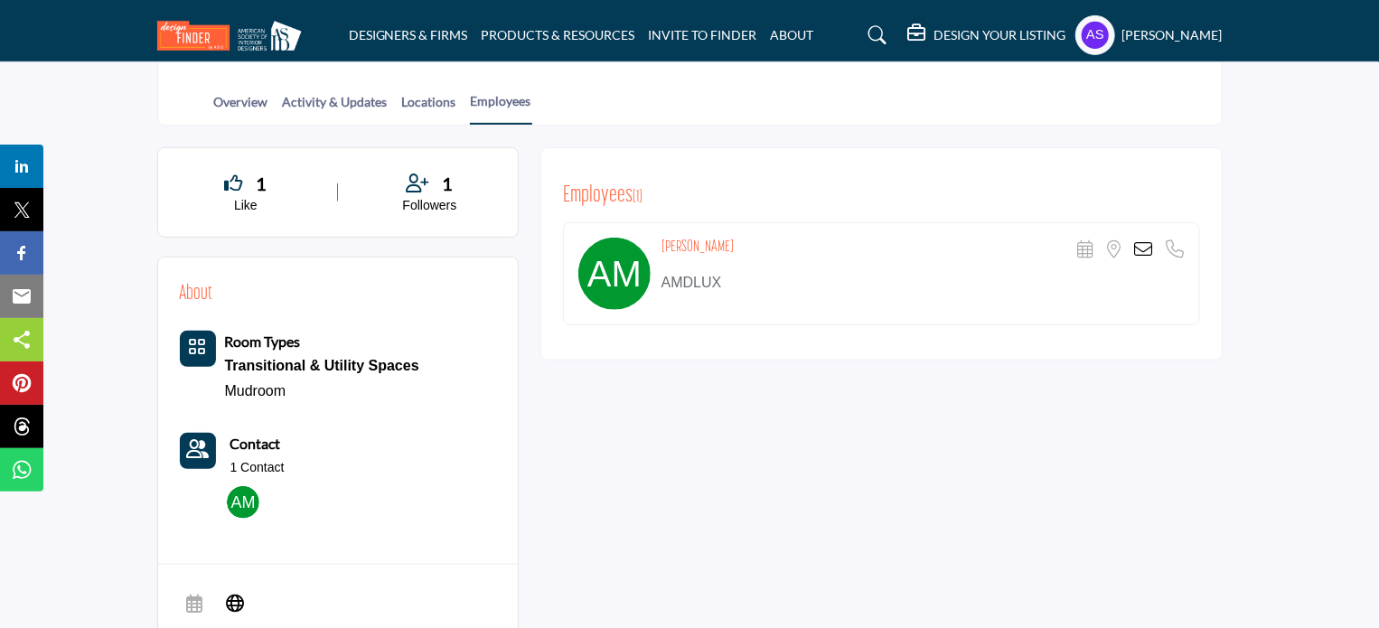
click at [246, 502] on img at bounding box center [243, 502] width 33 height 33
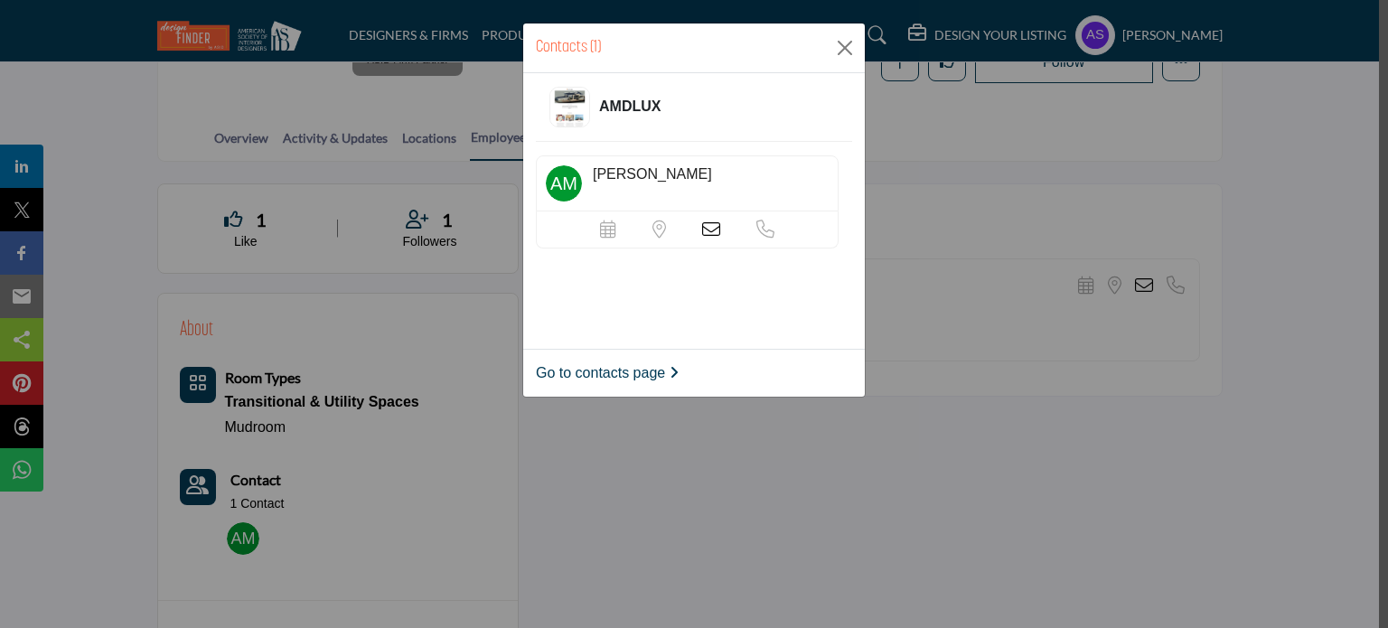
click at [716, 224] on icon at bounding box center [711, 230] width 18 height 18
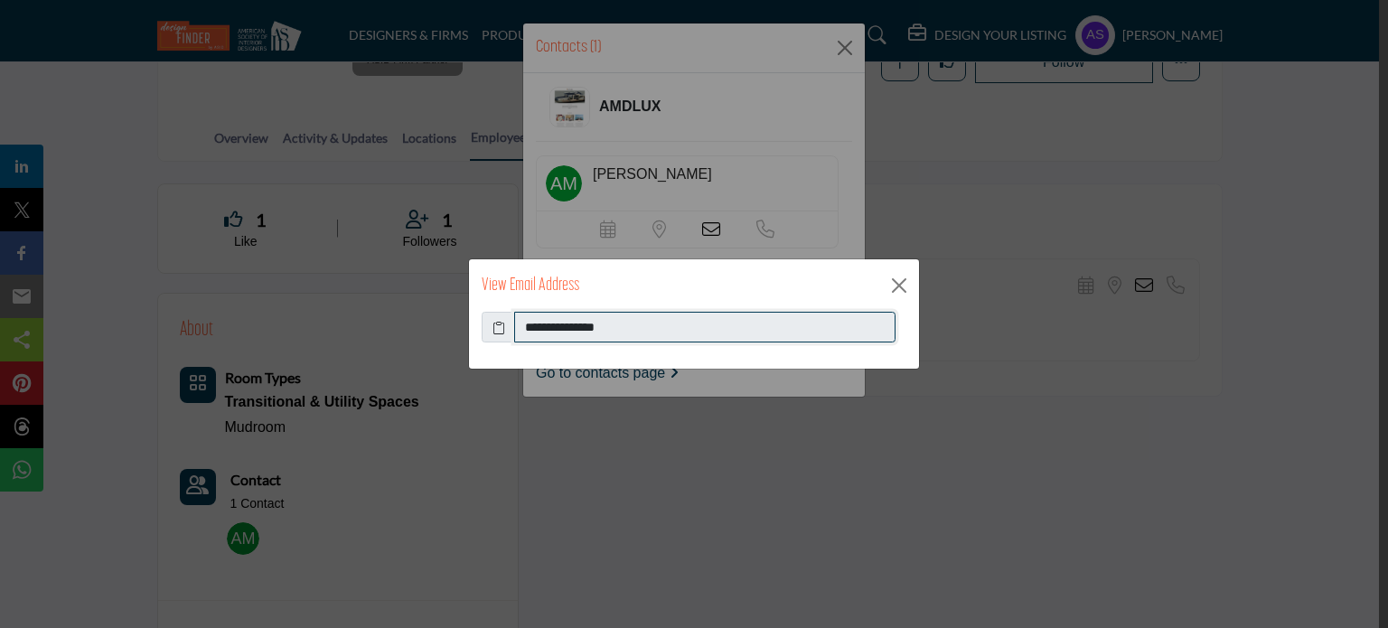
drag, startPoint x: 546, startPoint y: 296, endPoint x: 735, endPoint y: 346, distance: 195.6
click at [735, 346] on div "**********" at bounding box center [694, 340] width 450 height 57
click at [904, 288] on button "Close" at bounding box center [899, 285] width 27 height 27
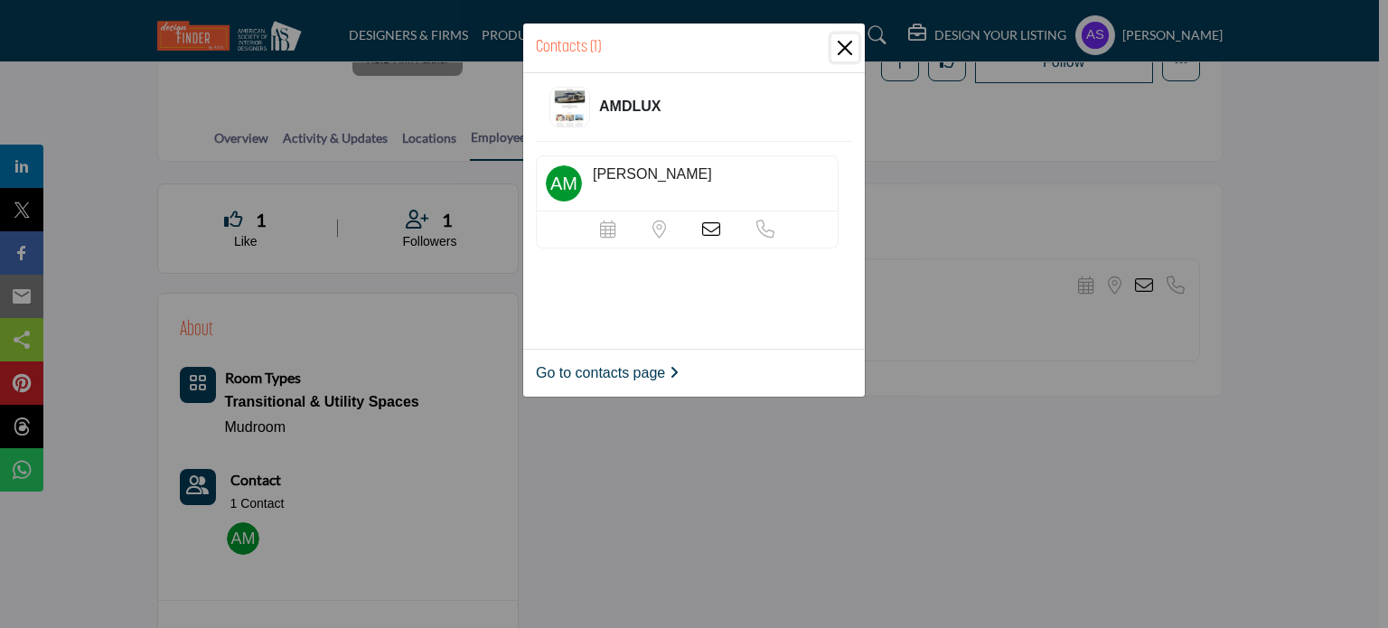
click at [839, 42] on button "Close" at bounding box center [845, 47] width 27 height 27
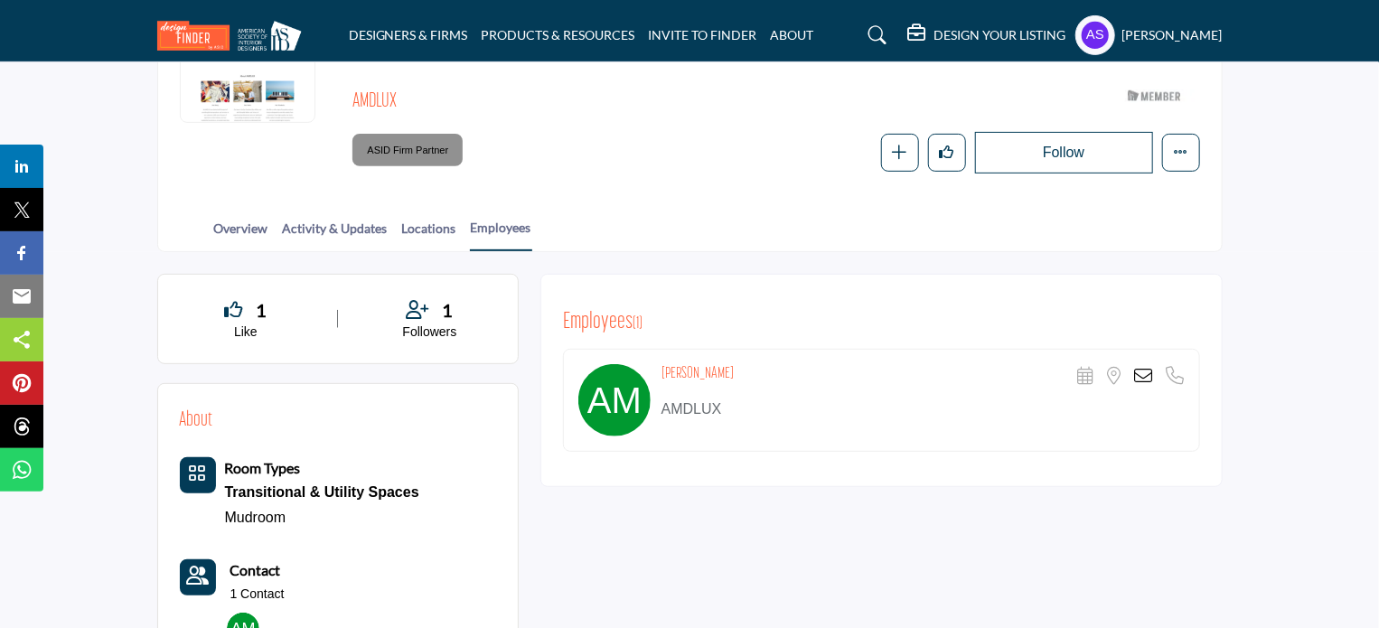
scroll to position [304, 0]
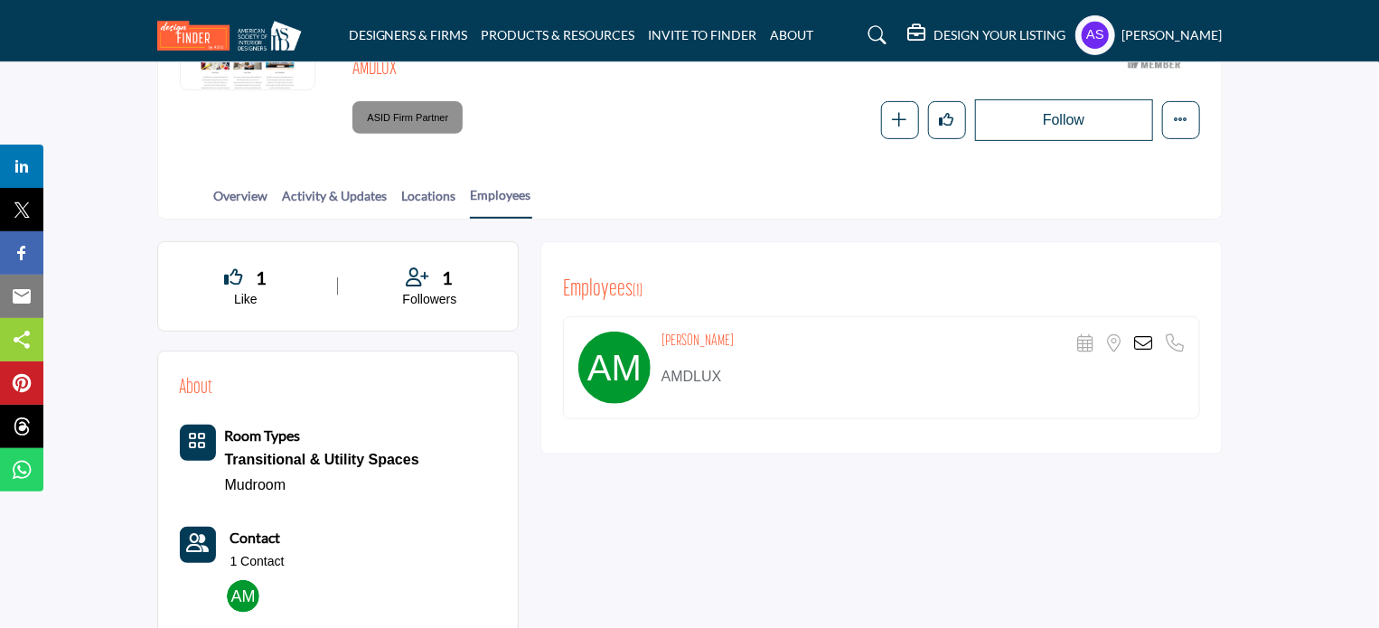
click at [613, 341] on img at bounding box center [615, 368] width 72 height 72
click at [1140, 334] on icon at bounding box center [1144, 343] width 18 height 18
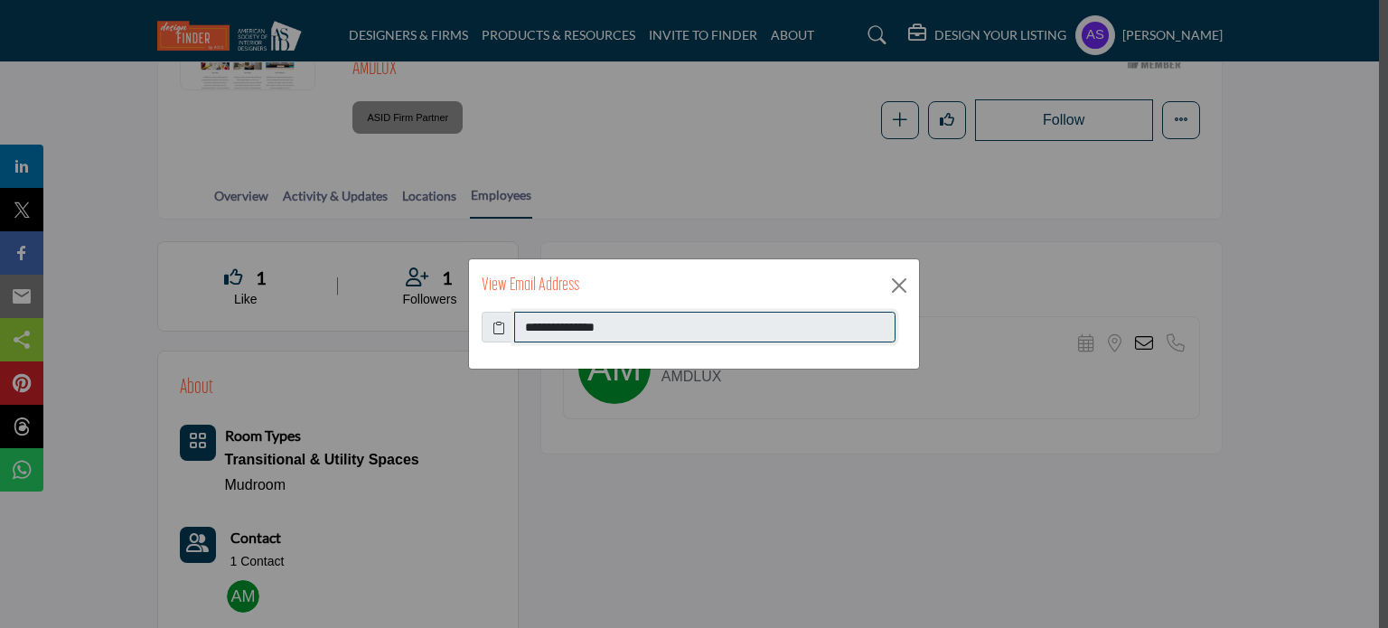
drag, startPoint x: 639, startPoint y: 332, endPoint x: 522, endPoint y: 325, distance: 117.7
click at [522, 325] on input "**********" at bounding box center [704, 327] width 381 height 31
click at [501, 324] on icon at bounding box center [499, 327] width 13 height 19
click at [891, 291] on button "Close" at bounding box center [899, 285] width 27 height 27
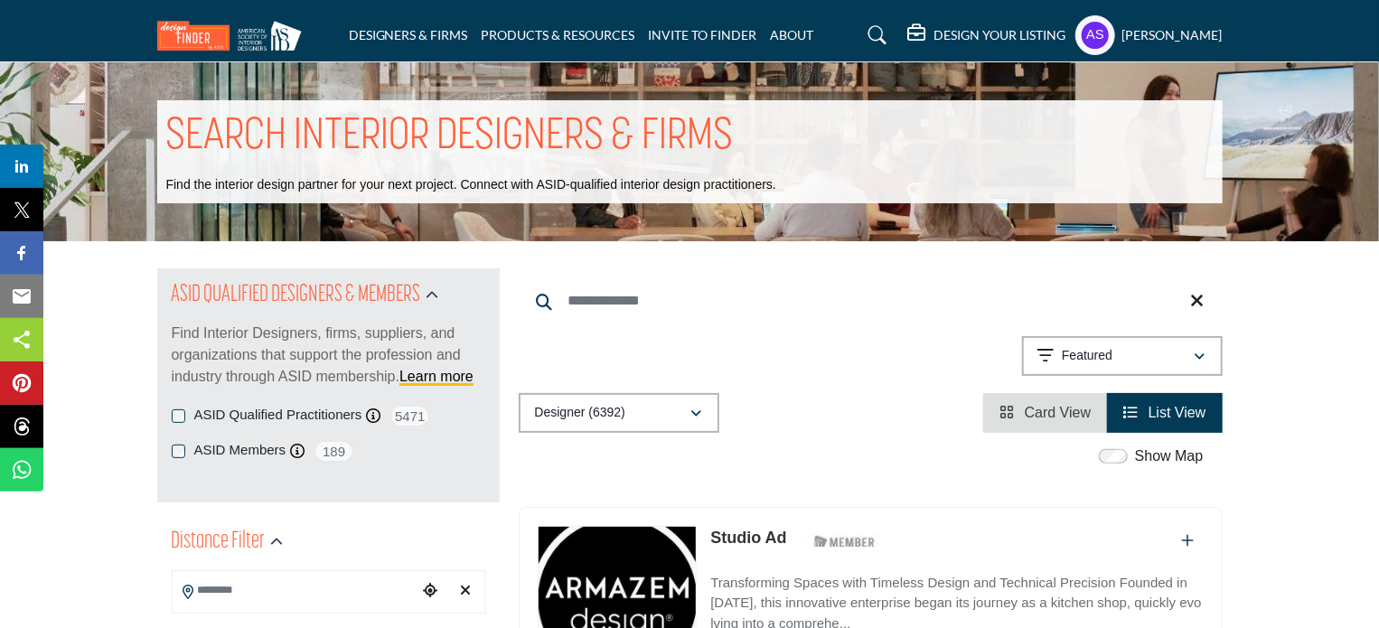
drag, startPoint x: 0, startPoint y: 0, endPoint x: 701, endPoint y: 294, distance: 760.5
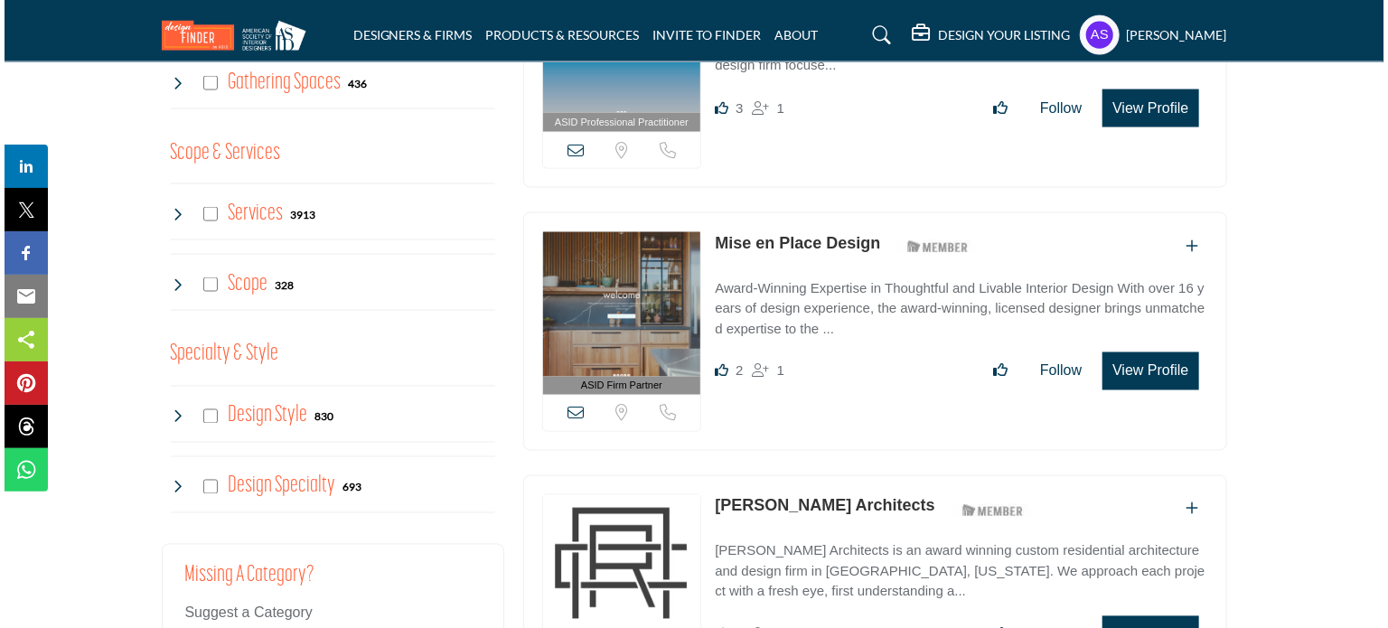
scroll to position [1385, 0]
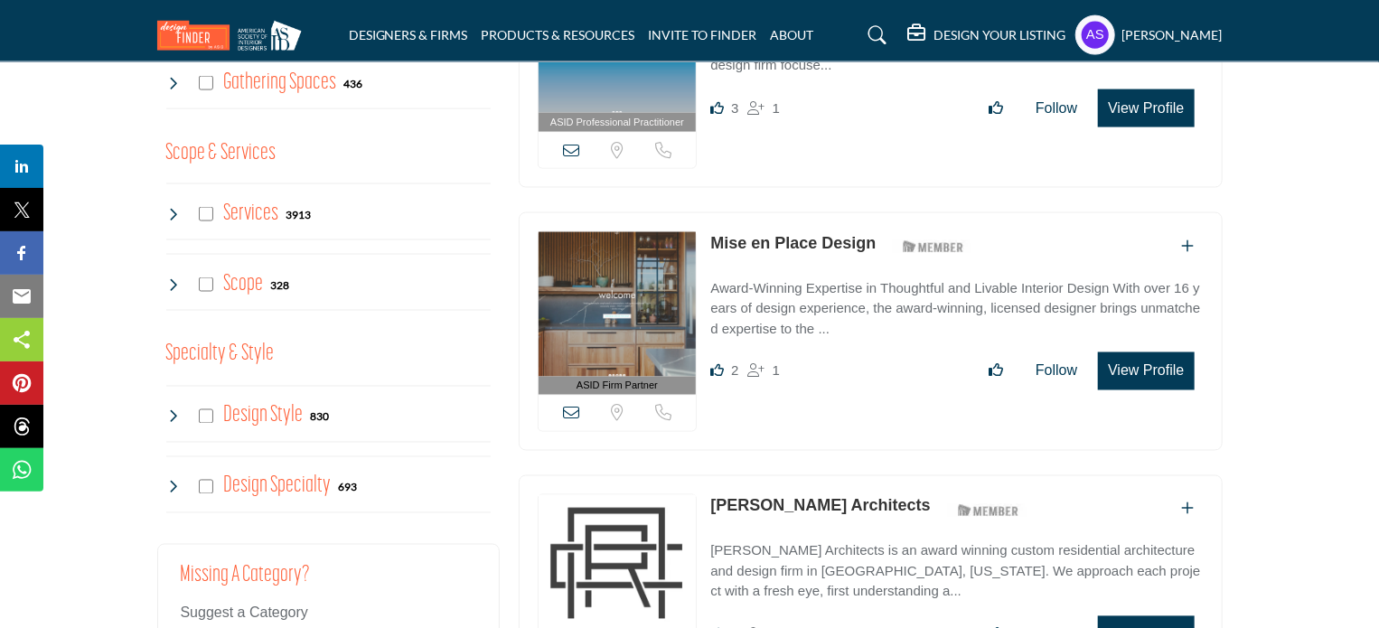
click at [1124, 353] on button "View Profile" at bounding box center [1146, 372] width 96 height 38
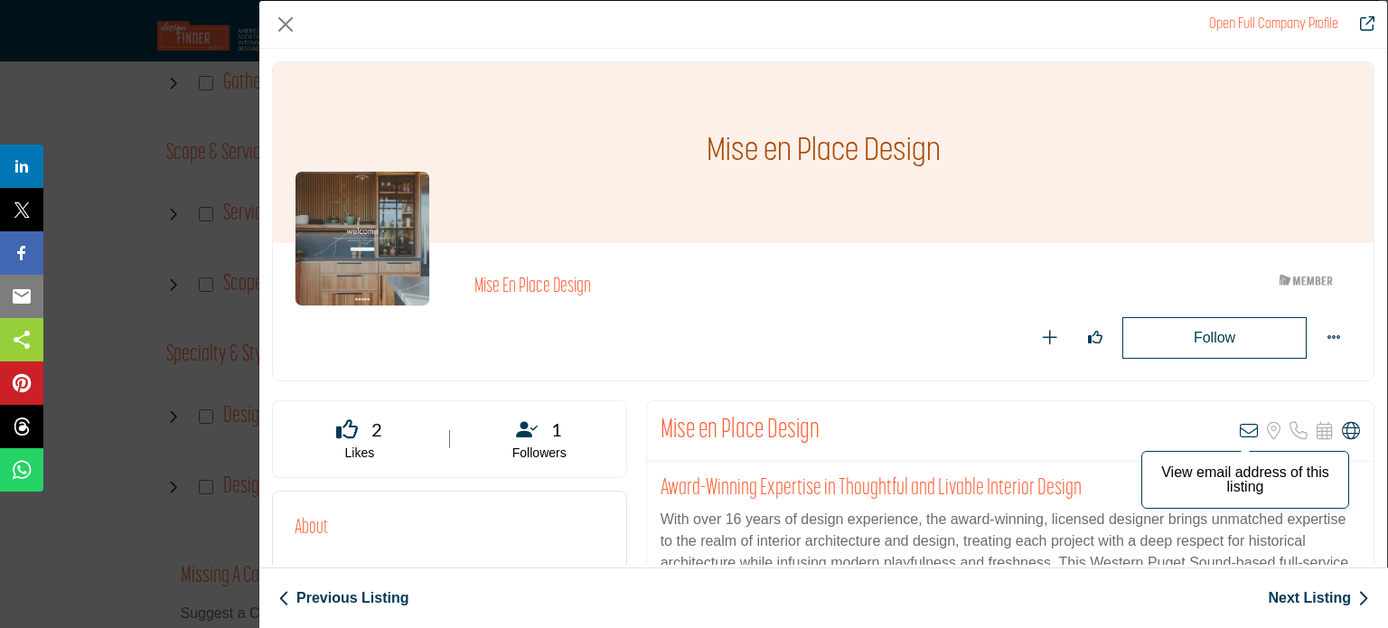
click at [1243, 432] on icon "Company Data Modal" at bounding box center [1249, 431] width 18 height 18
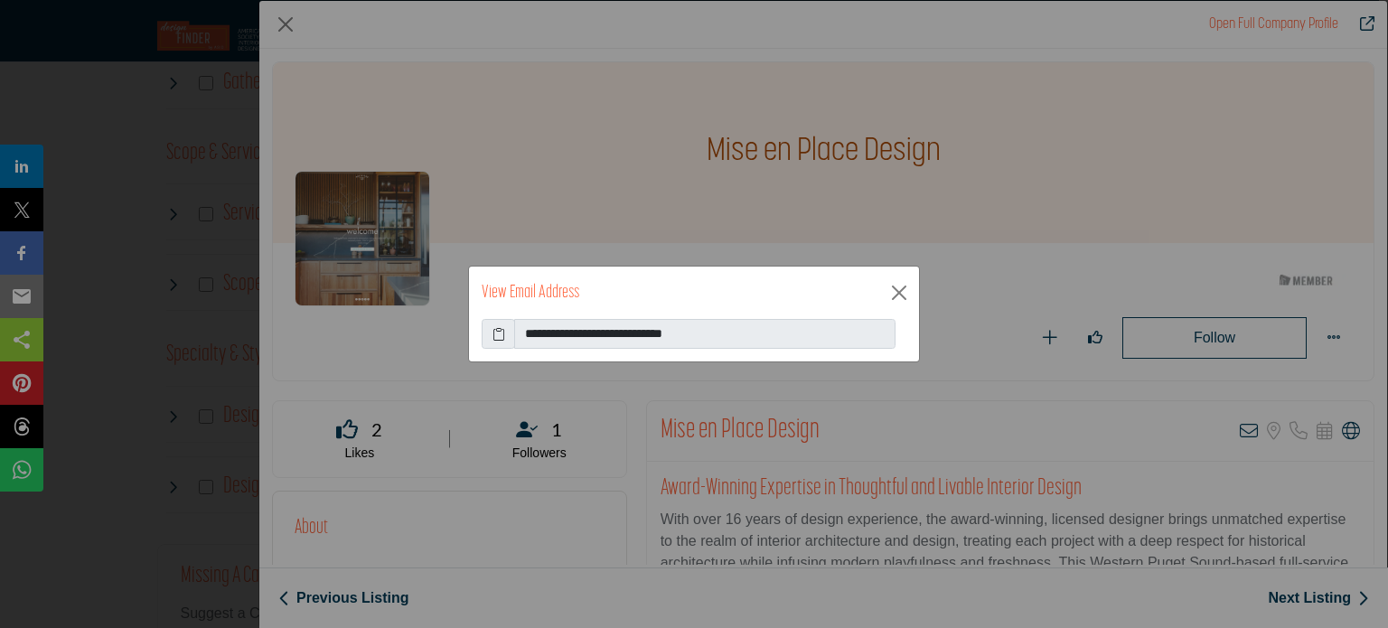
click at [493, 331] on icon at bounding box center [499, 334] width 13 height 19
